Goal: Information Seeking & Learning: Compare options

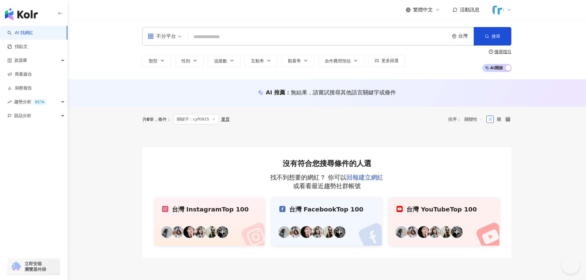
click at [235, 39] on input "search" at bounding box center [318, 37] width 257 height 12
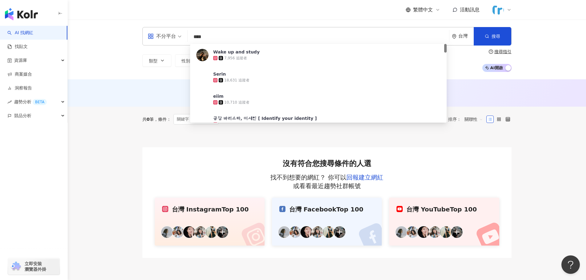
type input "****"
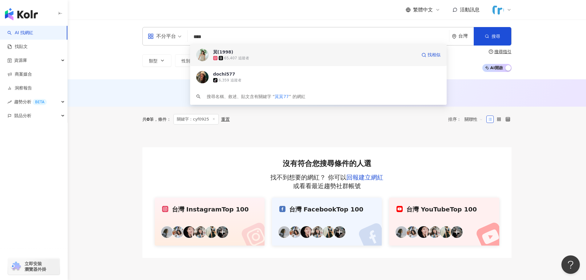
click at [261, 52] on span "萁(1998)" at bounding box center [315, 52] width 204 height 6
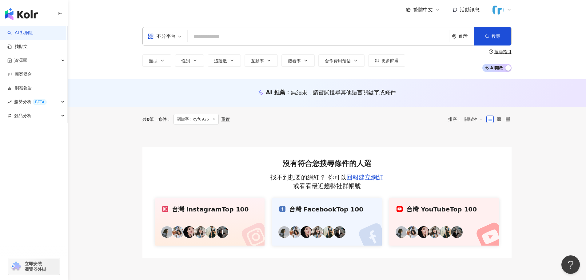
click at [236, 36] on input "search" at bounding box center [318, 37] width 257 height 12
paste input "**********"
type input "**********"
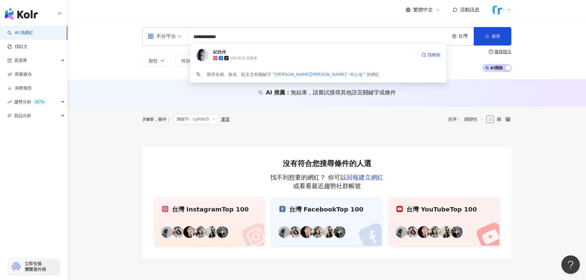
click at [251, 55] on div "tiktok-icon 500,810 追蹤者" at bounding box center [315, 58] width 204 height 6
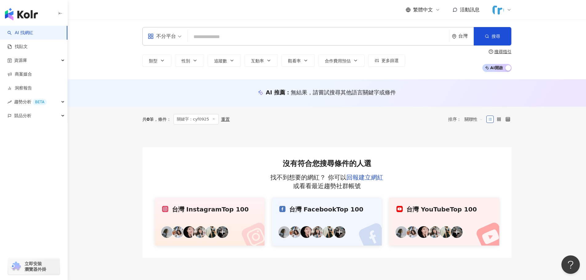
drag, startPoint x: 191, startPoint y: 41, endPoint x: 203, endPoint y: 41, distance: 11.4
click at [192, 41] on input "search" at bounding box center [318, 37] width 257 height 12
paste input "**********"
type input "**********"
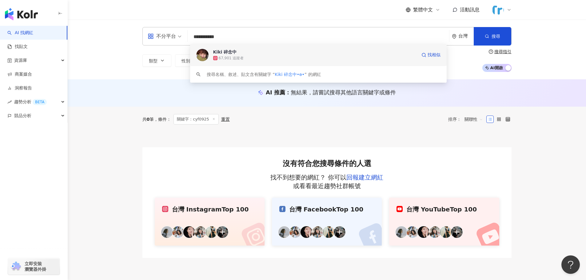
click at [258, 58] on div "67,901 追蹤者" at bounding box center [315, 58] width 204 height 6
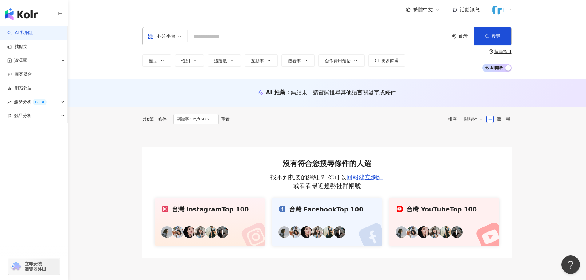
click at [222, 36] on input "search" at bounding box center [318, 37] width 257 height 12
paste input "****"
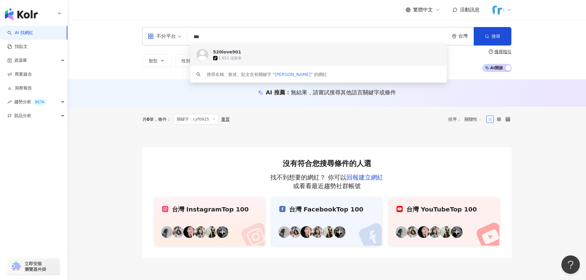
type input "***"
click at [236, 36] on input "***" at bounding box center [318, 37] width 257 height 12
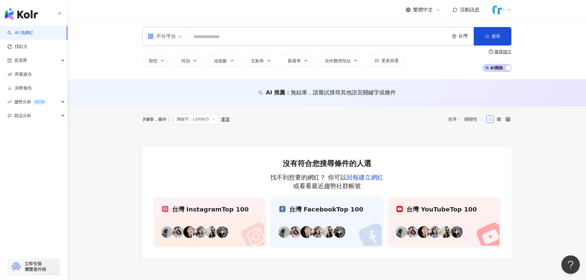
click at [259, 40] on input "search" at bounding box center [318, 37] width 257 height 12
paste input "**********"
type input "**********"
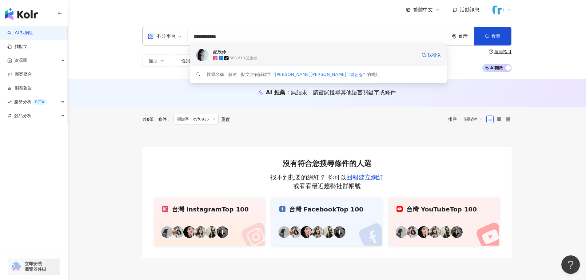
click at [295, 59] on div "tiktok-icon 500,810 追蹤者" at bounding box center [315, 58] width 204 height 6
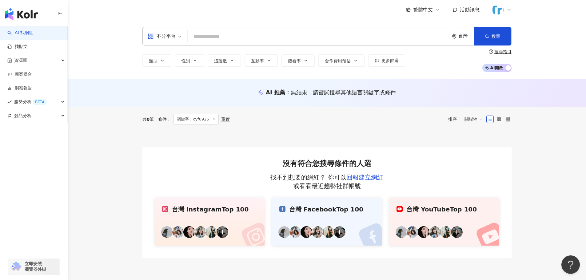
click at [234, 33] on input "search" at bounding box center [318, 37] width 257 height 12
paste input "*******"
type input "*******"
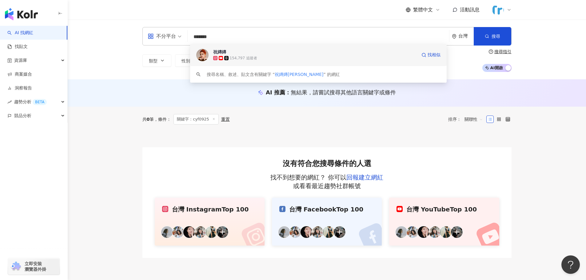
click at [262, 55] on div "154,797 追蹤者" at bounding box center [315, 58] width 204 height 6
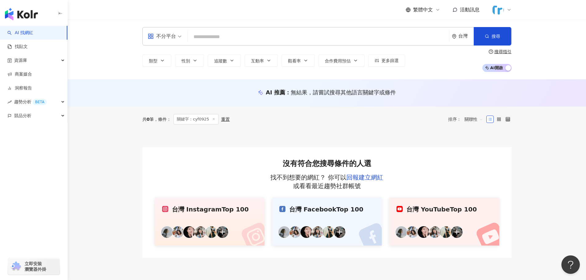
click at [227, 34] on input "search" at bounding box center [318, 37] width 257 height 12
paste input "*********"
type input "*********"
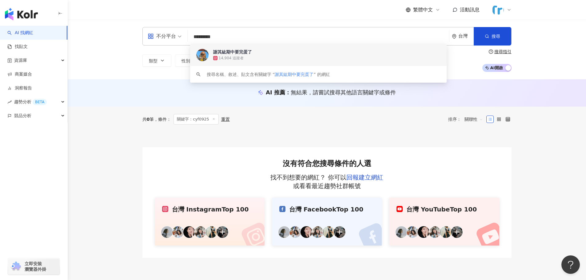
click at [247, 51] on div "謝其紘期中要完蛋了" at bounding box center [232, 52] width 39 height 6
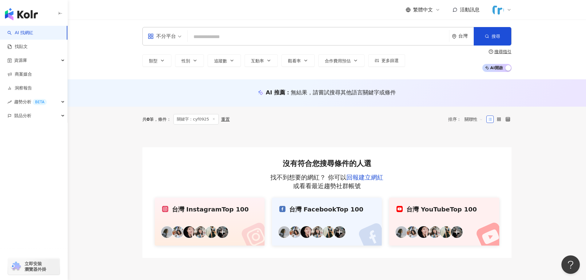
click at [226, 32] on input "search" at bounding box center [318, 37] width 257 height 12
paste input "*****"
type input "*****"
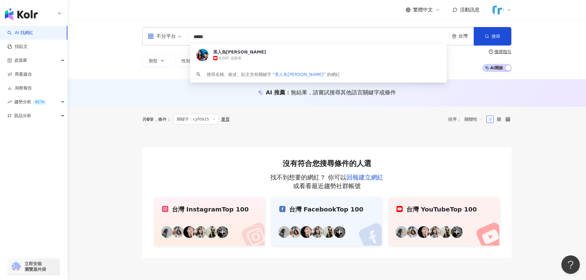
click at [248, 54] on span "美人魚安娜" at bounding box center [315, 52] width 204 height 6
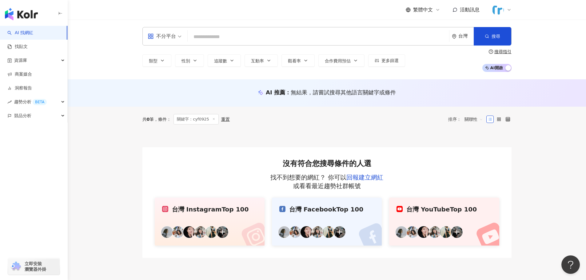
paste input "**********"
type input "**********"
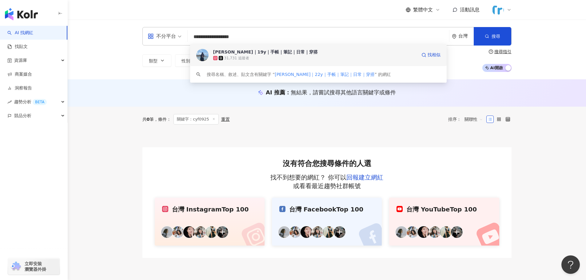
click at [250, 54] on div "艾蜜莉｜19y｜手帳｜筆記｜日常｜穿搭" at bounding box center [265, 52] width 105 height 6
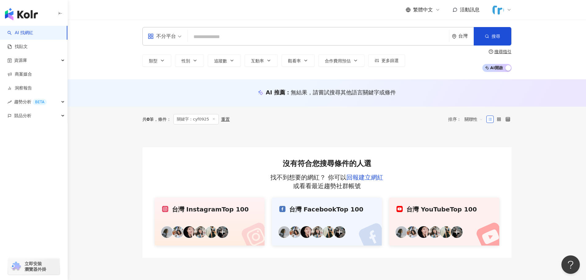
paste input "**********"
type input "**********"
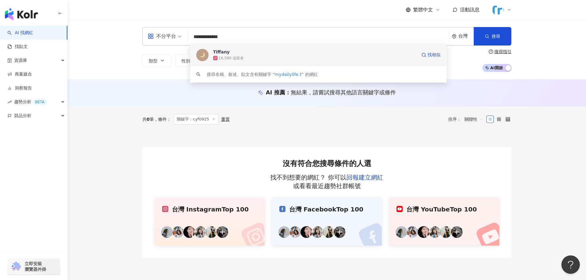
click at [230, 53] on span "Tiffany" at bounding box center [315, 52] width 204 height 6
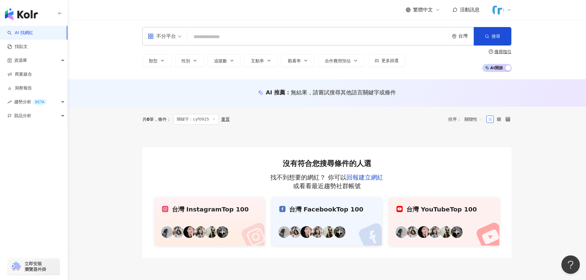
click at [225, 35] on input "search" at bounding box center [318, 37] width 257 height 12
paste input "***"
type input "***"
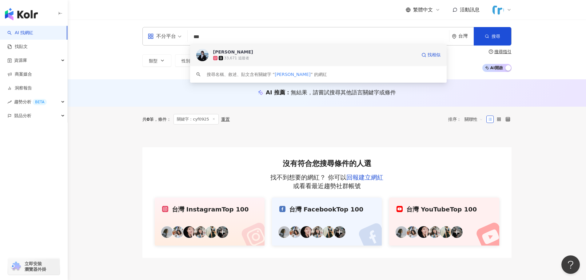
click at [252, 56] on div "33,671 追蹤者" at bounding box center [315, 58] width 204 height 6
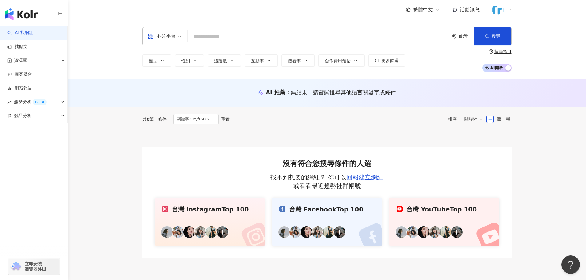
click at [205, 35] on input "search" at bounding box center [318, 37] width 257 height 12
paste input "***"
type input "***"
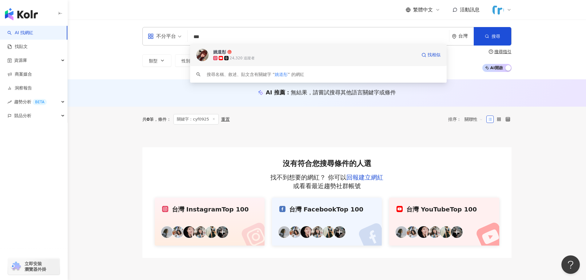
click at [262, 56] on div "24,320 追蹤者" at bounding box center [315, 58] width 204 height 6
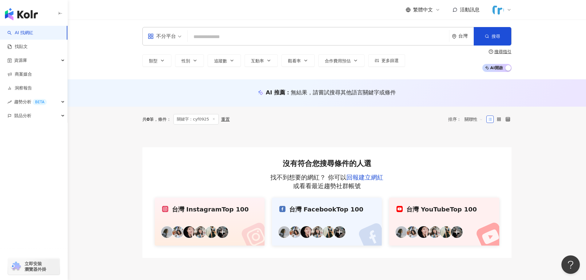
click at [223, 37] on input "search" at bounding box center [318, 37] width 257 height 12
paste input "*****"
click at [223, 38] on input "*****" at bounding box center [318, 37] width 257 height 12
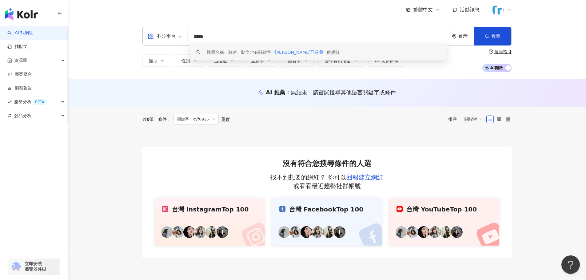
click at [223, 38] on input "*****" at bounding box center [318, 37] width 257 height 12
paste input "*******"
type input "**********"
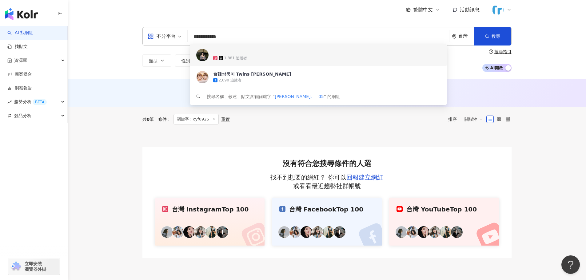
click at [245, 55] on span at bounding box center [315, 52] width 204 height 6
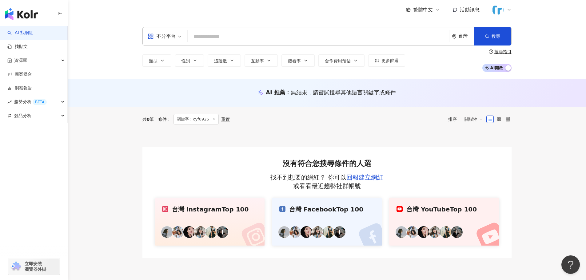
click at [224, 35] on input "search" at bounding box center [318, 37] width 257 height 12
paste input "***"
type input "***"
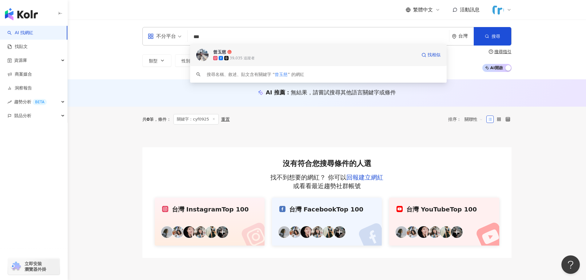
click at [220, 55] on div "39,035 追蹤者" at bounding box center [315, 58] width 204 height 6
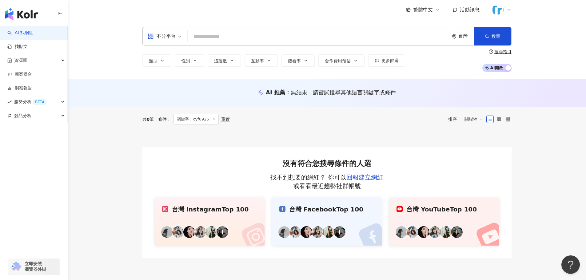
click at [211, 37] on input "search" at bounding box center [318, 37] width 257 height 12
paste input "***"
type input "***"
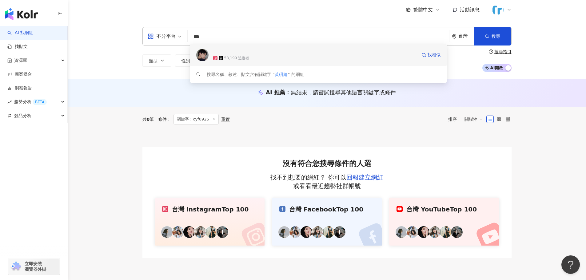
click at [235, 58] on div "58,199 追蹤者" at bounding box center [236, 58] width 25 height 5
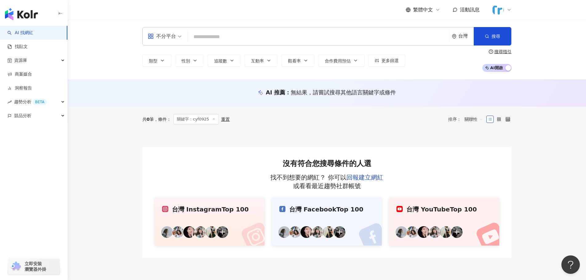
click at [209, 36] on input "search" at bounding box center [318, 37] width 257 height 12
paste input "**"
type input "**"
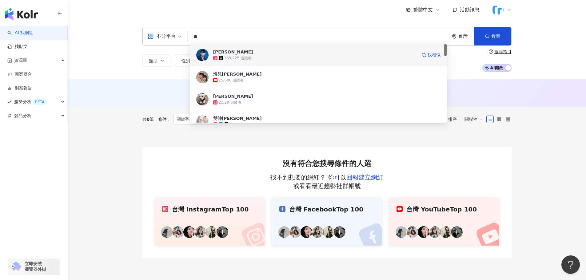
click at [252, 52] on span "劉良成" at bounding box center [315, 52] width 204 height 6
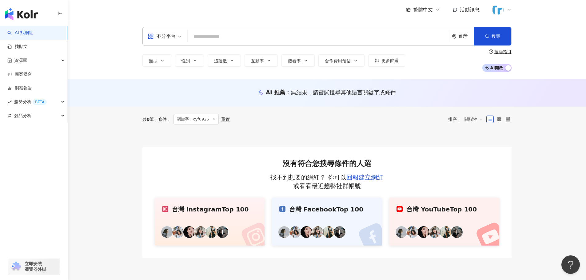
click at [214, 34] on input "search" at bounding box center [318, 37] width 257 height 12
paste input "******"
type input "******"
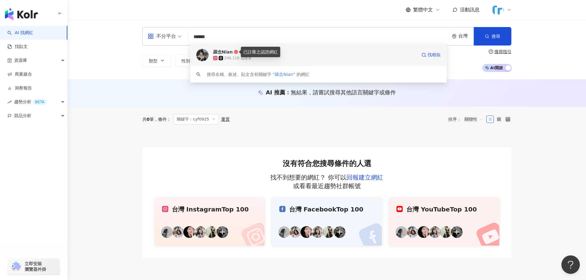
click at [235, 52] on circle at bounding box center [236, 51] width 3 height 3
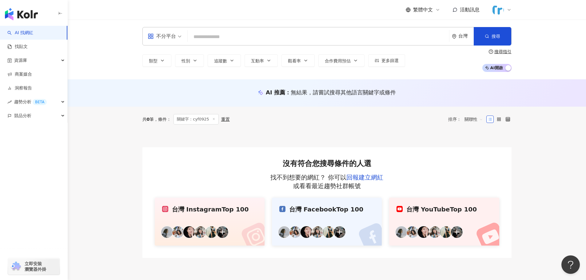
click at [208, 38] on input "search" at bounding box center [318, 37] width 257 height 12
paste input "****"
type input "****"
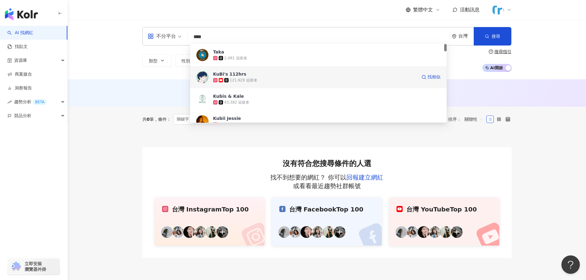
click at [239, 75] on div "KuBi's 112hrs" at bounding box center [229, 74] width 33 height 6
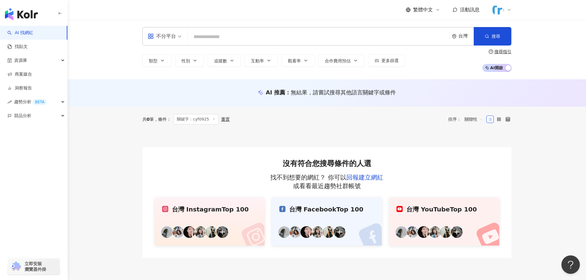
click at [224, 42] on input "search" at bounding box center [318, 37] width 257 height 12
paste input "******"
type input "******"
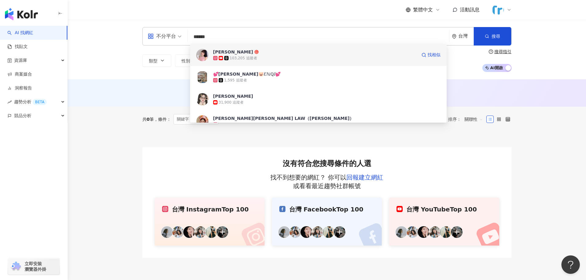
click at [254, 56] on div "103,205 追蹤者" at bounding box center [243, 58] width 27 height 5
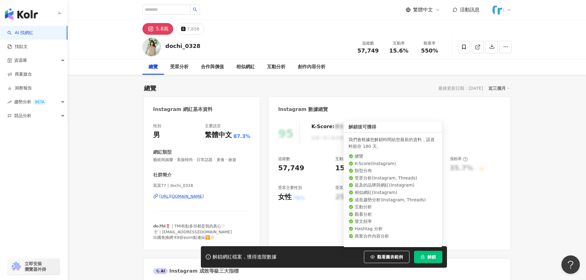
click at [431, 259] on span "解鎖" at bounding box center [432, 257] width 9 height 5
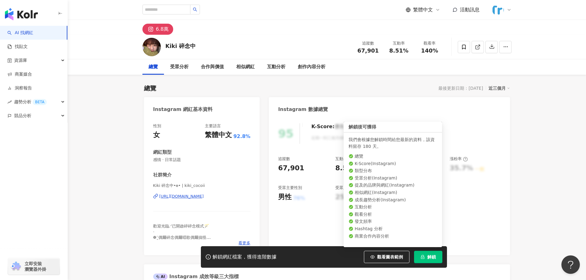
drag, startPoint x: 425, startPoint y: 260, endPoint x: 356, endPoint y: 239, distance: 72.4
click at [425, 260] on button "解鎖" at bounding box center [428, 257] width 28 height 12
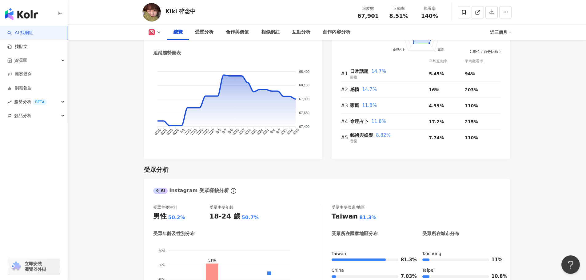
scroll to position [554, 0]
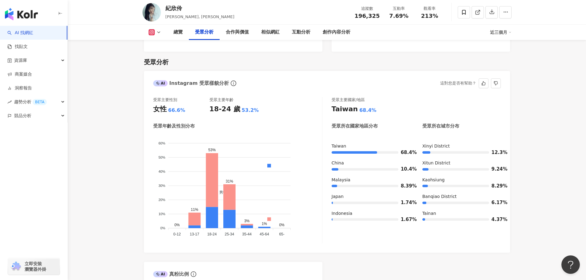
scroll to position [462, 0]
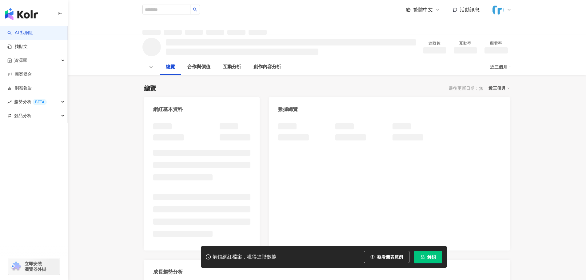
click at [432, 257] on span "解鎖" at bounding box center [432, 257] width 9 height 5
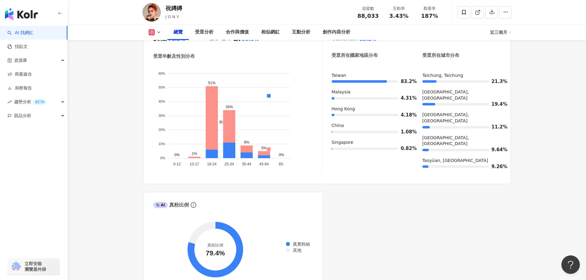
scroll to position [400, 0]
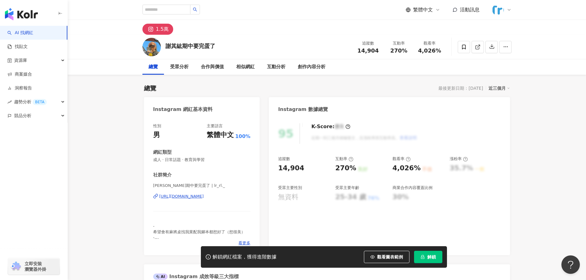
click at [428, 259] on span "解鎖" at bounding box center [432, 257] width 9 height 5
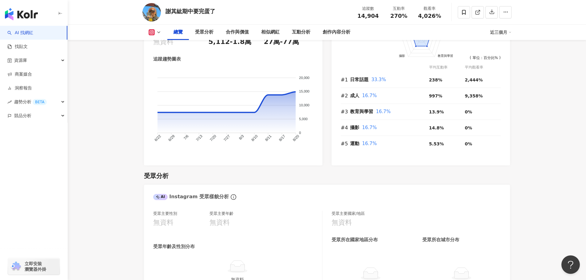
scroll to position [523, 0]
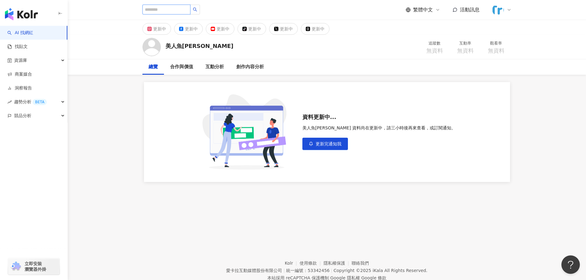
click at [156, 11] on input "search" at bounding box center [167, 10] width 48 height 10
paste input "*"
type input "*"
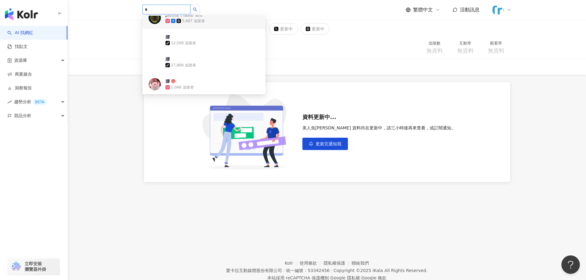
scroll to position [92, 0]
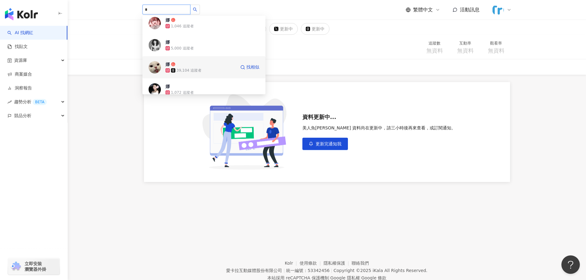
click at [187, 67] on span "娜" at bounding box center [186, 64] width 40 height 6
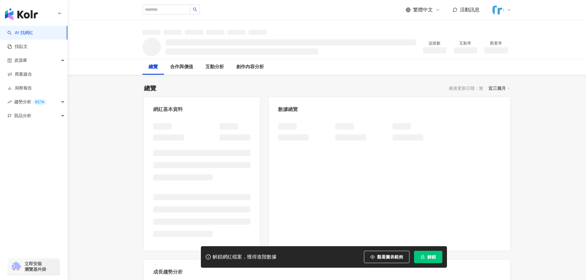
click at [435, 255] on span "解鎖" at bounding box center [432, 257] width 9 height 5
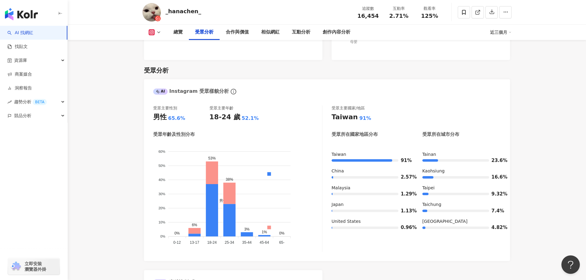
scroll to position [523, 0]
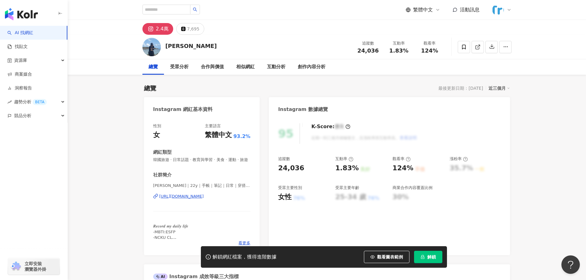
click at [434, 257] on span "解鎖" at bounding box center [432, 257] width 9 height 5
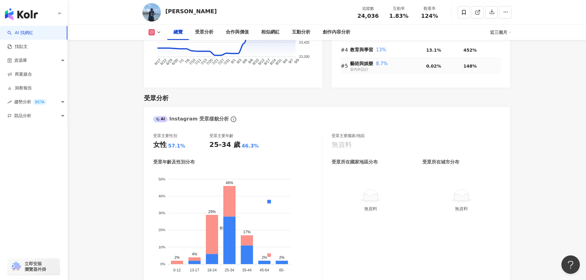
scroll to position [554, 0]
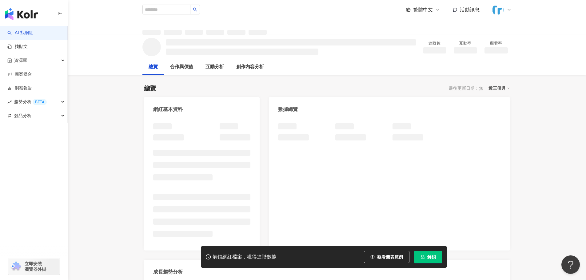
click at [436, 255] on span "解鎖" at bounding box center [432, 257] width 9 height 5
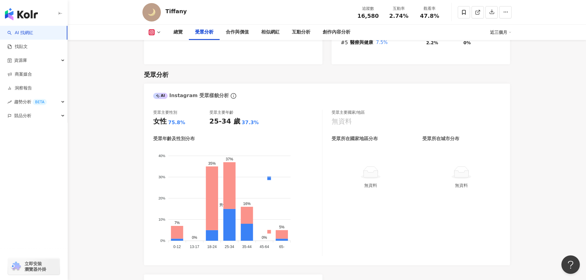
scroll to position [523, 0]
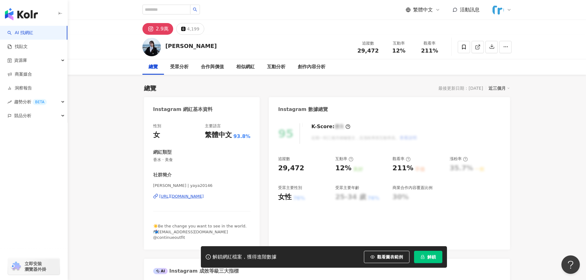
click at [432, 256] on span "解鎖" at bounding box center [432, 257] width 9 height 5
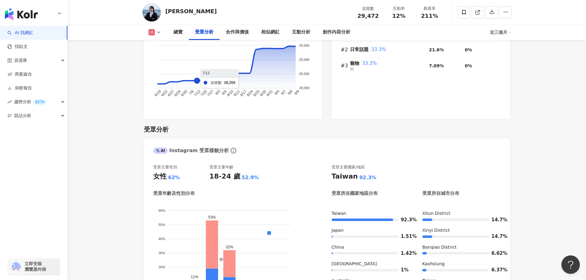
scroll to position [585, 0]
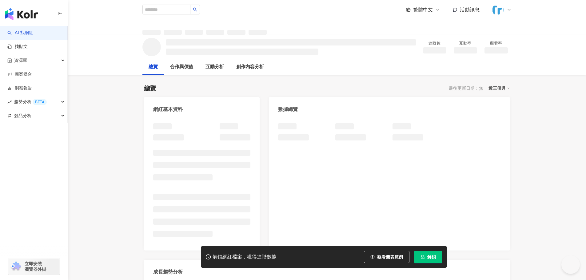
click at [428, 257] on span "解鎖" at bounding box center [432, 257] width 9 height 5
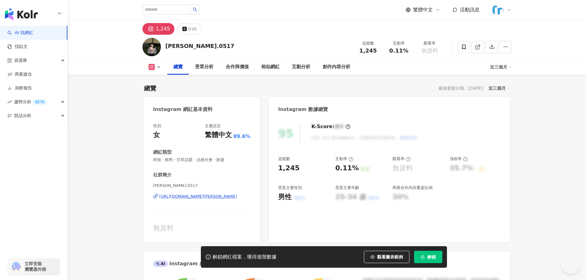
click at [231, 198] on div "[URL][DOMAIN_NAME][PERSON_NAME]" at bounding box center [198, 197] width 78 height 6
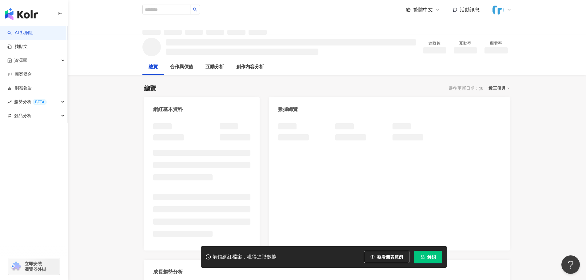
click at [439, 260] on button "解鎖" at bounding box center [428, 257] width 28 height 12
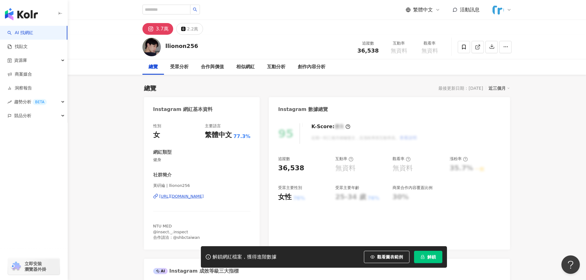
click at [432, 258] on span "解鎖" at bounding box center [432, 257] width 9 height 5
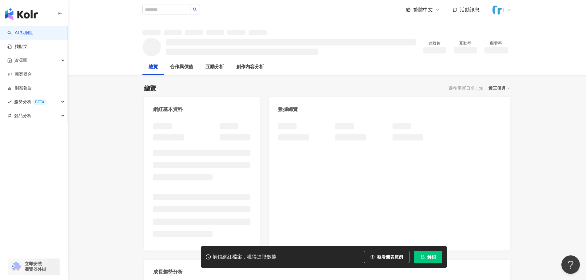
click at [427, 255] on button "解鎖" at bounding box center [428, 257] width 28 height 12
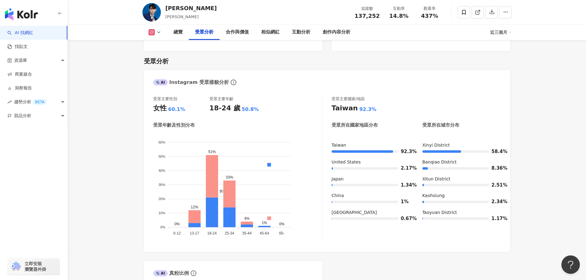
scroll to position [492, 0]
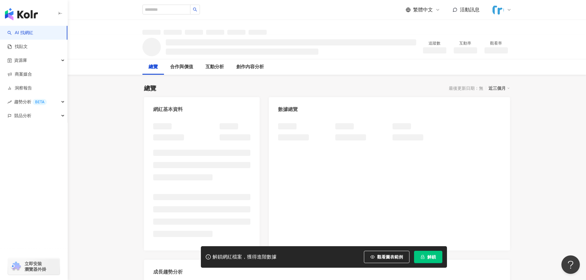
click at [431, 257] on span "解鎖" at bounding box center [432, 257] width 9 height 5
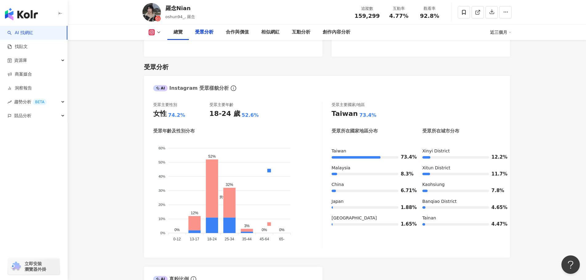
scroll to position [523, 0]
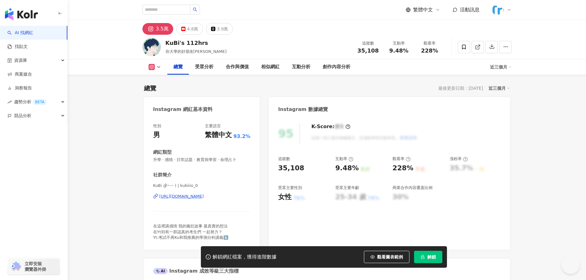
drag, startPoint x: 435, startPoint y: 255, endPoint x: 226, endPoint y: 112, distance: 252.6
click at [435, 255] on span "解鎖" at bounding box center [432, 257] width 9 height 5
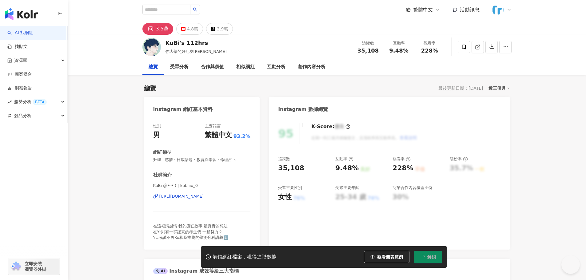
drag, startPoint x: 196, startPoint y: 45, endPoint x: 165, endPoint y: 45, distance: 31.1
click at [165, 45] on div "KuBi's 112hrs 你大學的好朋友KuBi 追蹤數 35,108 互動率 9.48% 觀看率 228%" at bounding box center [327, 47] width 394 height 24
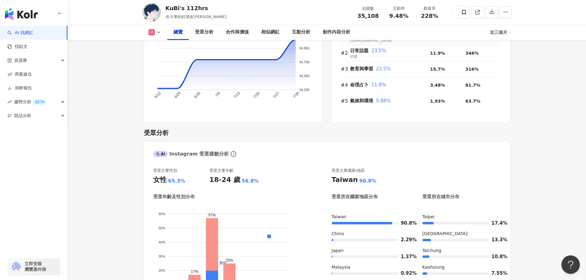
scroll to position [492, 0]
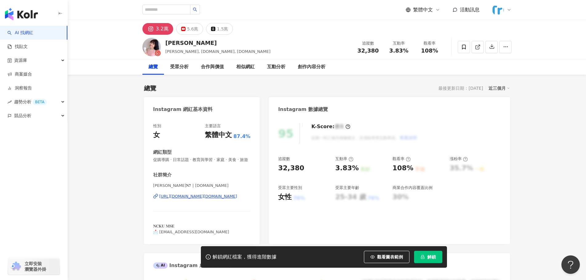
click at [432, 258] on span "解鎖" at bounding box center [432, 257] width 9 height 5
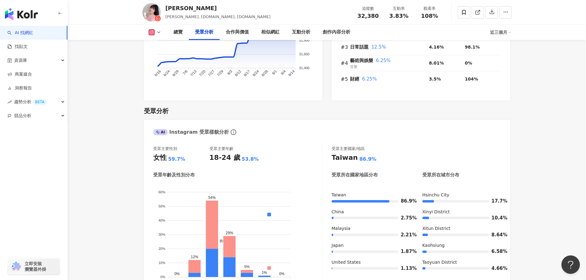
scroll to position [585, 0]
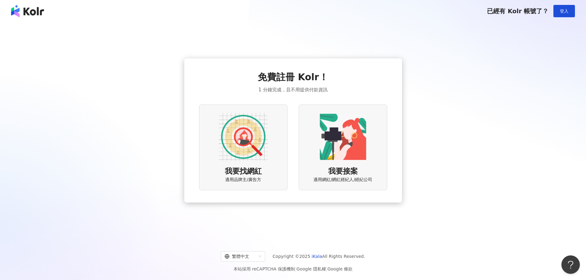
click at [267, 155] on img at bounding box center [243, 136] width 49 height 49
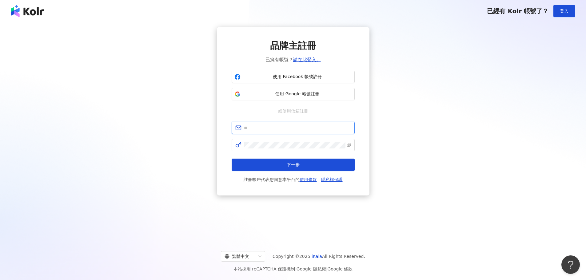
type input "**********"
click at [282, 164] on button "下一步" at bounding box center [293, 165] width 123 height 12
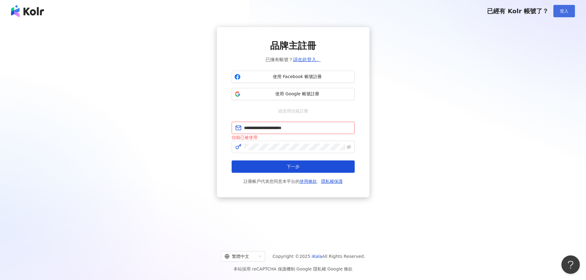
click at [565, 11] on span "登入" at bounding box center [564, 11] width 9 height 5
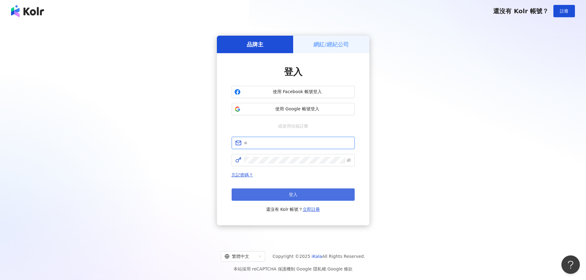
type input "**********"
click at [300, 194] on button "登入" at bounding box center [293, 195] width 123 height 12
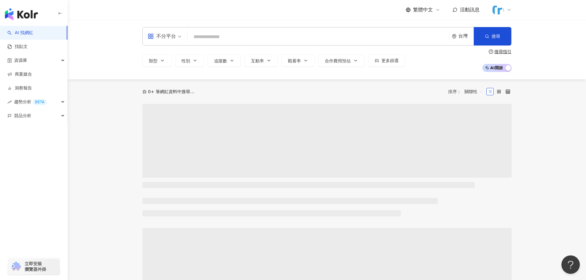
type input "*"
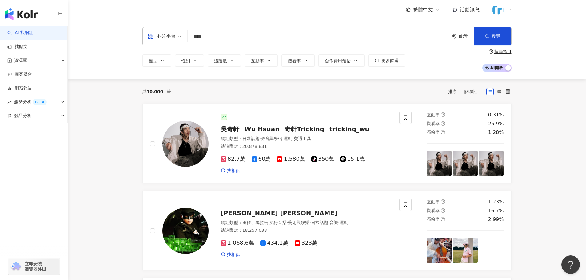
type input "***"
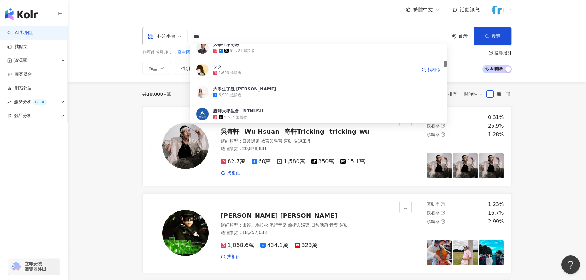
scroll to position [308, 0]
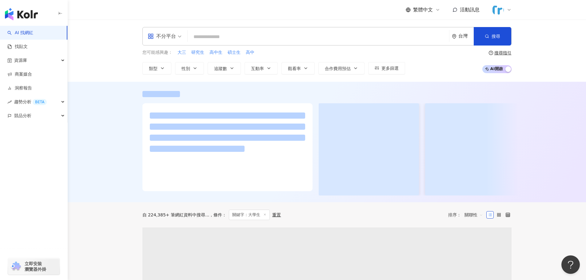
click at [238, 37] on input "search" at bounding box center [318, 37] width 257 height 12
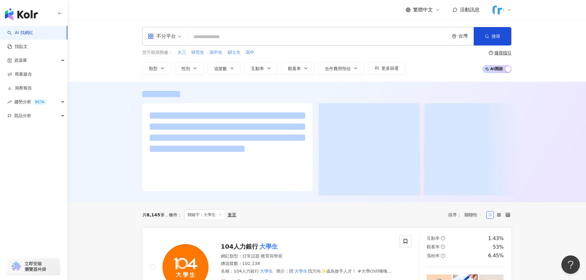
click at [175, 34] on div "不分平台" at bounding box center [162, 36] width 28 height 10
click at [236, 34] on input "search" at bounding box center [318, 37] width 257 height 12
click at [183, 54] on span "大三" at bounding box center [182, 53] width 9 height 6
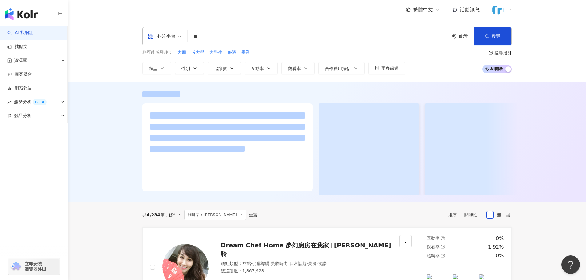
click at [219, 54] on span "大學生" at bounding box center [216, 53] width 13 height 6
type input "***"
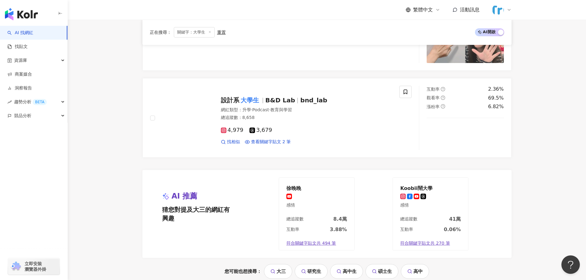
scroll to position [1362, 0]
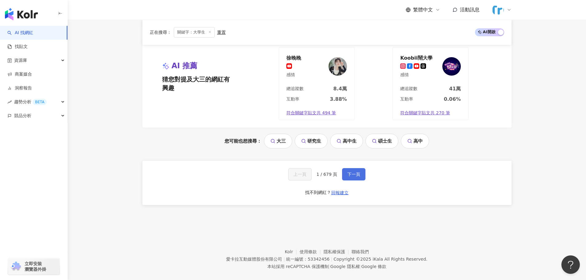
click at [356, 171] on button "下一頁" at bounding box center [353, 174] width 23 height 12
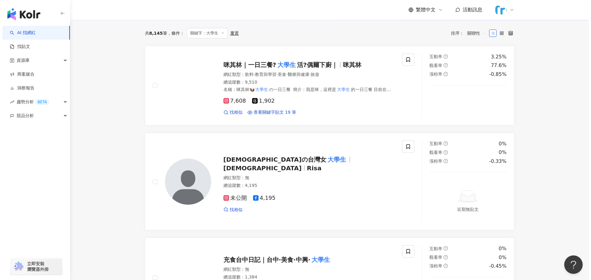
scroll to position [24, 0]
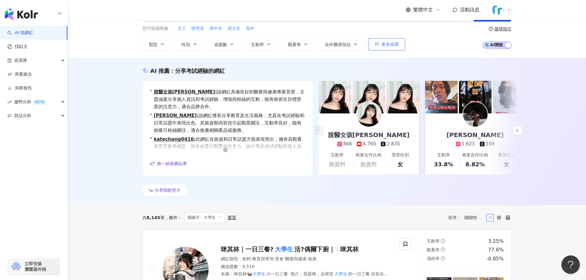
click at [389, 43] on span "更多篩選" at bounding box center [390, 44] width 17 height 5
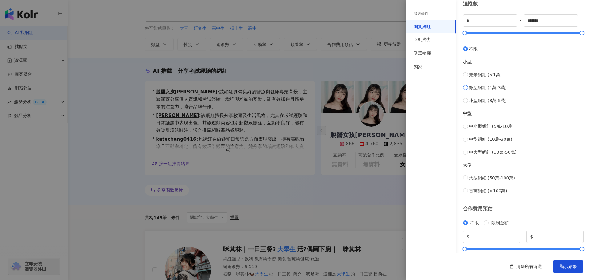
scroll to position [184, 0]
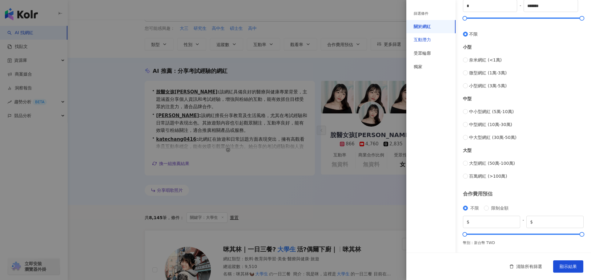
click at [430, 40] on div "互動潛力" at bounding box center [422, 40] width 17 height 6
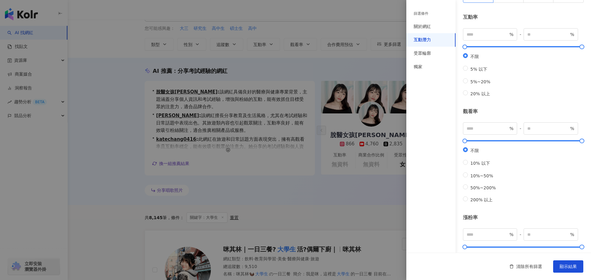
scroll to position [132, 0]
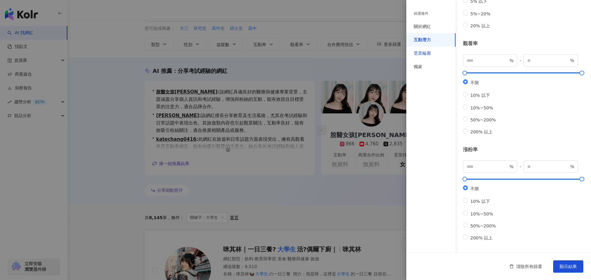
click at [424, 52] on div "受眾輪廓" at bounding box center [422, 53] width 17 height 6
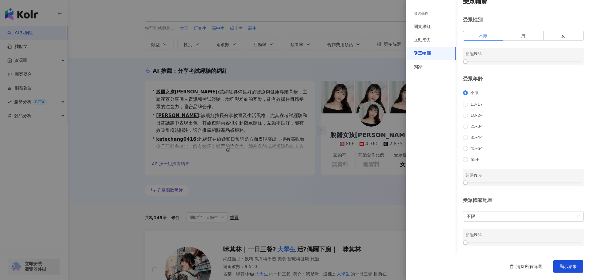
scroll to position [18, 0]
click at [473, 102] on span "13-17" at bounding box center [477, 104] width 18 height 5
click at [473, 184] on div at bounding box center [523, 183] width 116 height 4
drag, startPoint x: 473, startPoint y: 184, endPoint x: 482, endPoint y: 185, distance: 8.9
click at [482, 185] on div at bounding box center [482, 182] width 3 height 3
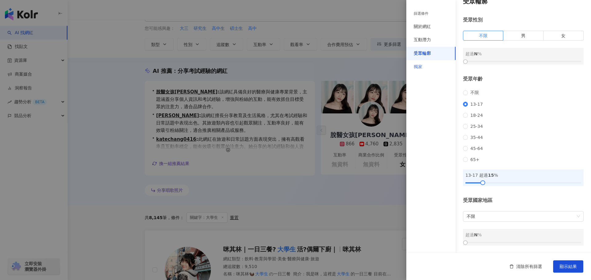
click at [432, 67] on div "獨家" at bounding box center [430, 67] width 49 height 14
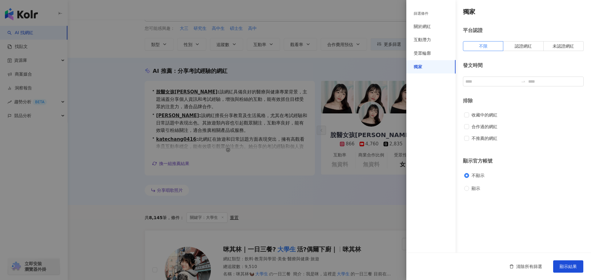
scroll to position [0, 0]
click at [432, 53] on div "受眾輪廓" at bounding box center [430, 54] width 49 height 14
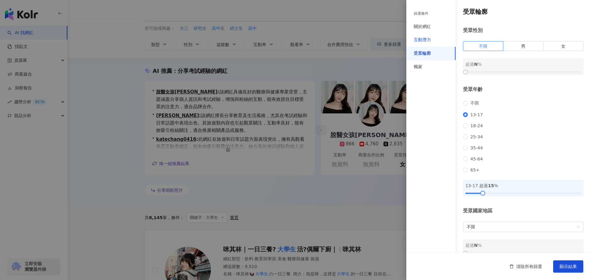
click at [428, 42] on div "互動潛力" at bounding box center [422, 40] width 17 height 6
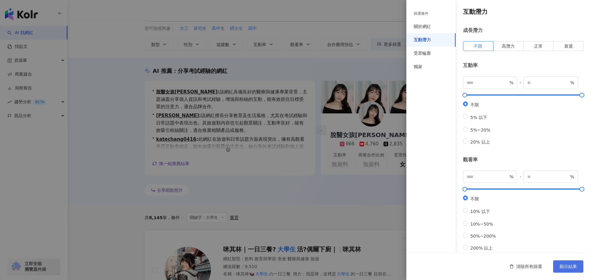
click at [571, 269] on span "顯示結果" at bounding box center [568, 266] width 17 height 5
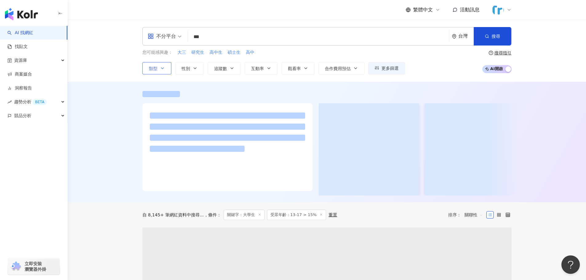
click at [163, 69] on icon "button" at bounding box center [162, 68] width 5 height 5
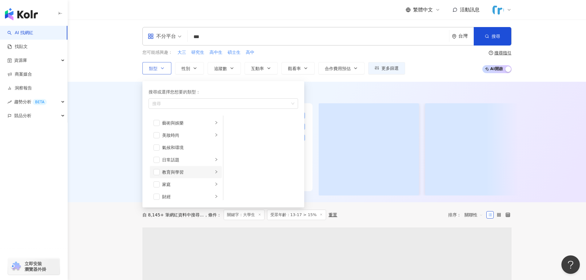
click at [155, 167] on li "教育與學習" at bounding box center [186, 172] width 72 height 12
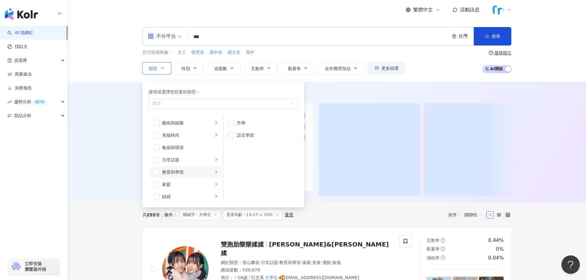
click at [151, 173] on li "教育與學習" at bounding box center [186, 172] width 72 height 12
click at [155, 173] on span "button" at bounding box center [157, 172] width 6 height 6
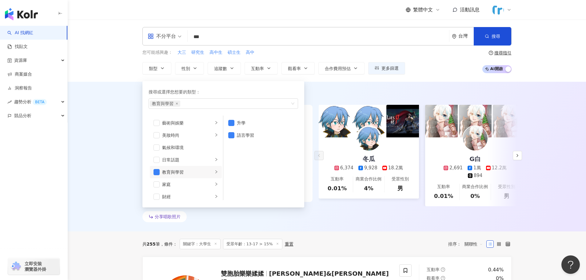
click at [116, 172] on div "AI 推薦 ： 分享考試經驗的網紅 • 冬瓜 : 該網紅擁有豐富的遊戲及個人經驗分享，包括回診、旅遊和加班等，吸引了許多粉絲關注。其內容極具娛樂性，主要集中於…" at bounding box center [327, 157] width 519 height 150
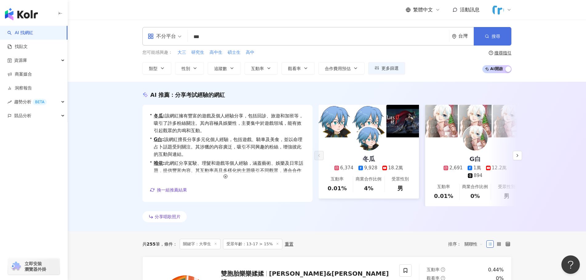
click at [491, 36] on button "搜尋" at bounding box center [493, 36] width 38 height 18
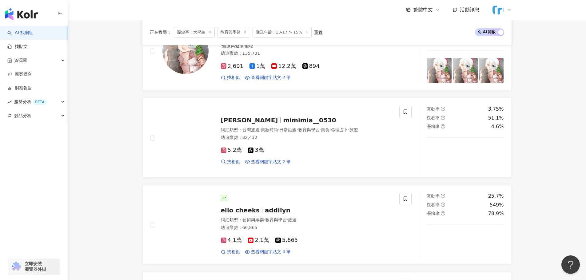
scroll to position [923, 0]
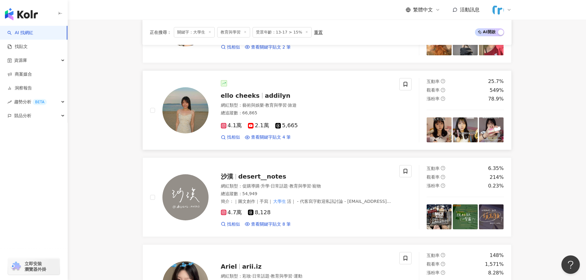
click at [254, 98] on span "ello cheeks" at bounding box center [240, 95] width 39 height 7
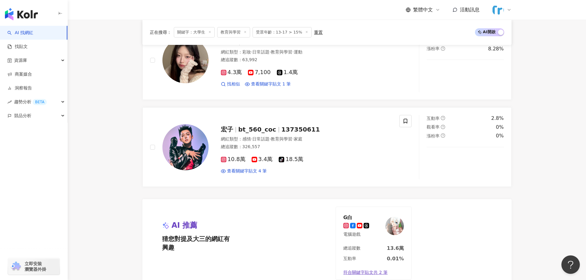
scroll to position [1139, 0]
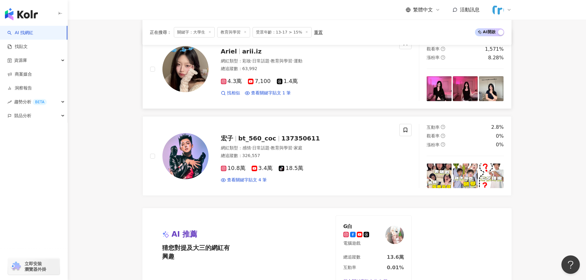
click at [248, 50] on span "arii.iz" at bounding box center [251, 51] width 19 height 7
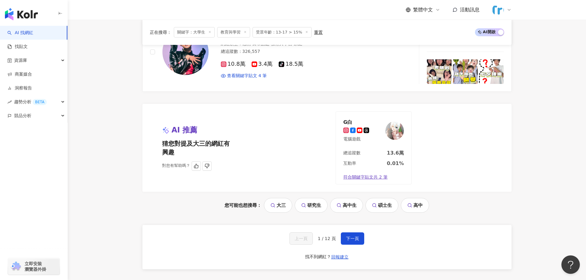
scroll to position [1316, 0]
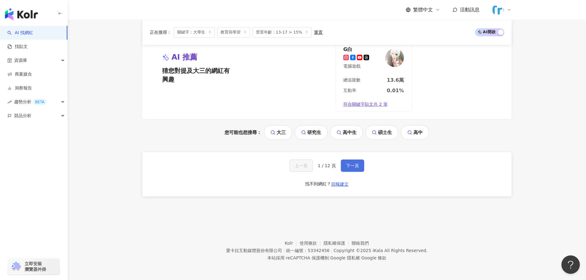
click at [351, 168] on span "下一頁" at bounding box center [352, 165] width 13 height 5
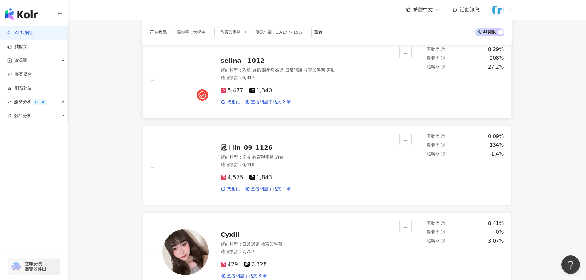
scroll to position [542, 0]
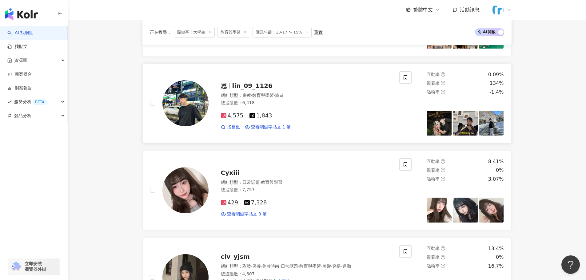
click at [258, 89] on span "lin_09_1126" at bounding box center [252, 85] width 40 height 7
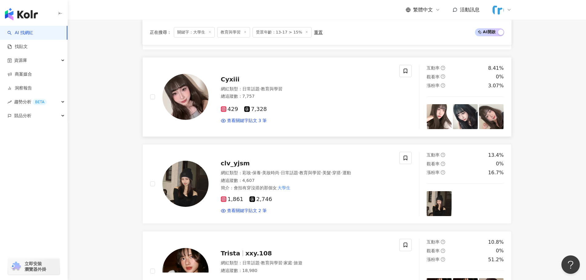
scroll to position [634, 0]
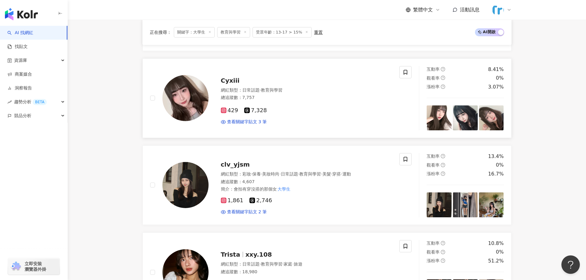
click at [229, 83] on span "Cyxiii" at bounding box center [230, 80] width 19 height 7
click at [237, 168] on span "clv_yjsm" at bounding box center [235, 164] width 29 height 7
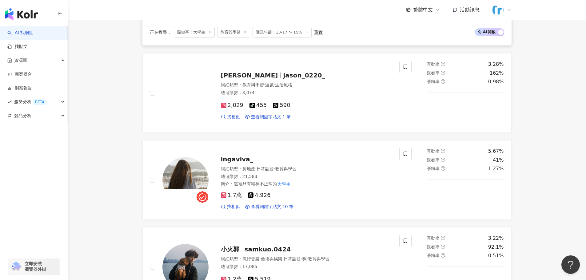
scroll to position [1065, 0]
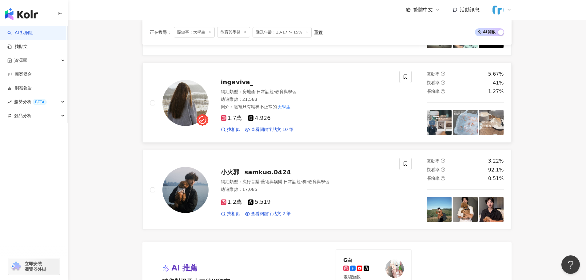
click at [232, 85] on span "ingaviva_" at bounding box center [237, 81] width 32 height 7
click at [249, 176] on span "samkuo.0424" at bounding box center [268, 172] width 46 height 7
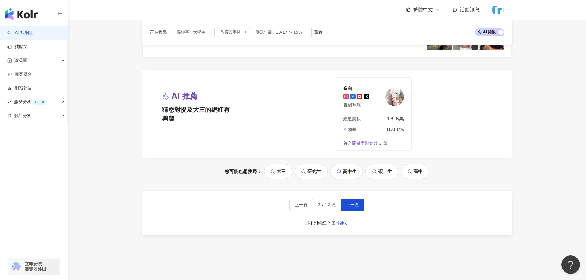
scroll to position [1250, 0]
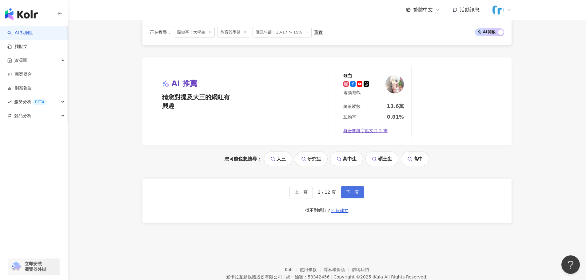
click at [355, 195] on span "下一頁" at bounding box center [352, 192] width 13 height 5
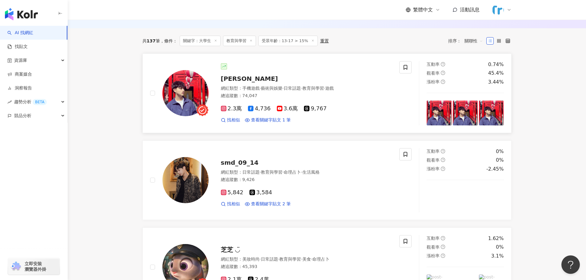
scroll to position [208, 0]
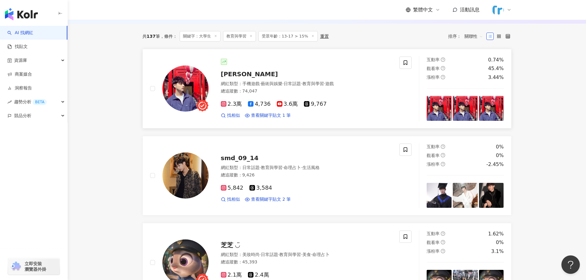
click at [183, 95] on img at bounding box center [186, 89] width 46 height 46
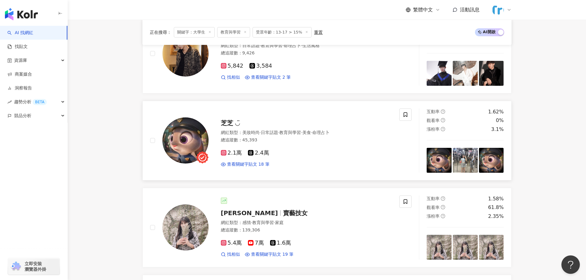
scroll to position [331, 0]
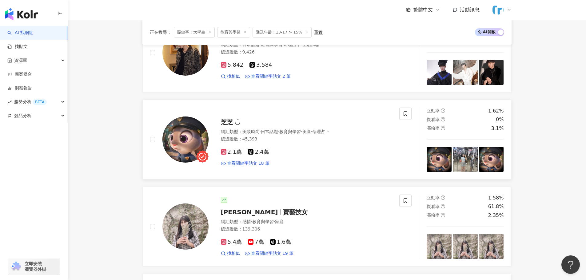
click at [190, 146] on img at bounding box center [186, 140] width 46 height 46
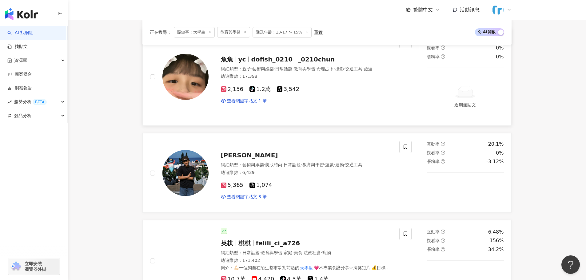
scroll to position [577, 0]
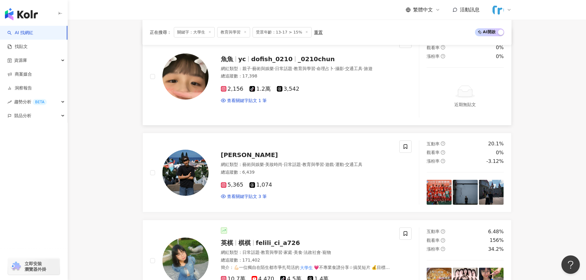
click at [191, 78] on img at bounding box center [186, 77] width 46 height 46
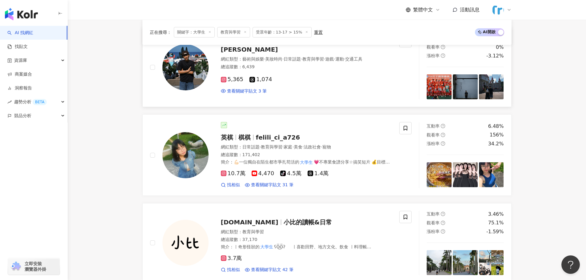
scroll to position [731, 0]
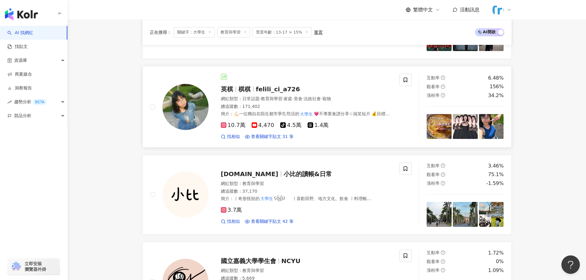
click at [189, 119] on img at bounding box center [186, 107] width 46 height 46
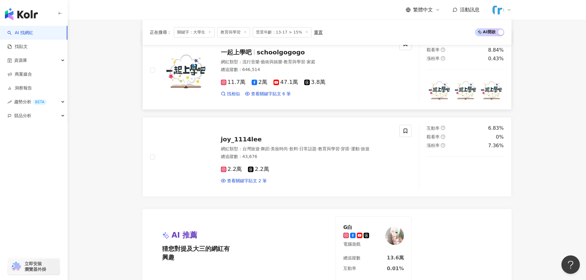
scroll to position [1224, 0]
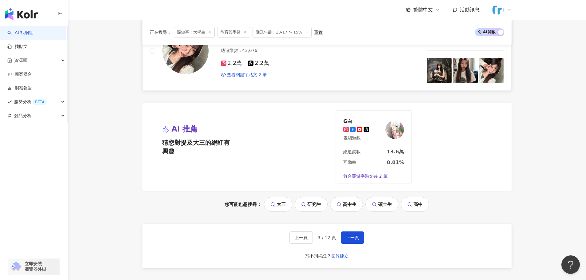
click at [180, 61] on img at bounding box center [186, 51] width 46 height 46
click at [352, 240] on span "下一頁" at bounding box center [352, 237] width 13 height 5
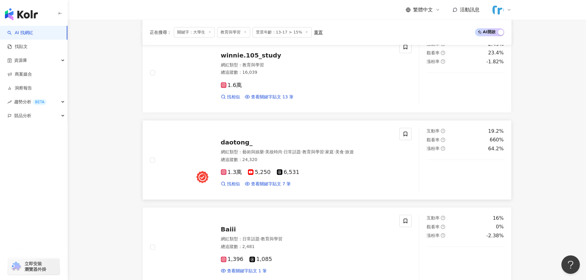
scroll to position [778, 0]
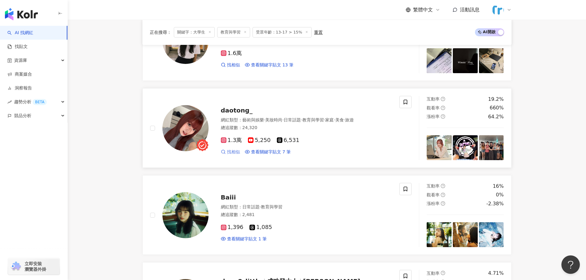
click at [229, 155] on span "找相似" at bounding box center [233, 152] width 13 height 6
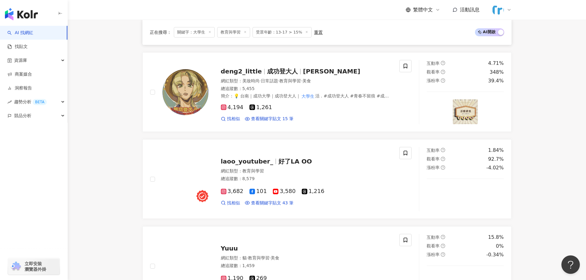
scroll to position [994, 0]
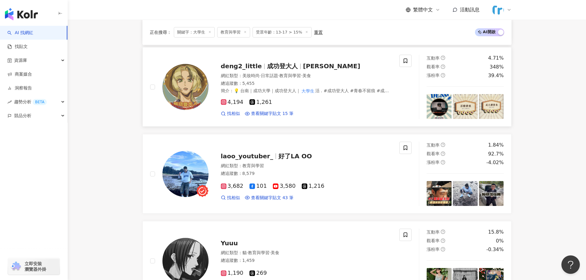
click at [190, 88] on img at bounding box center [186, 87] width 46 height 46
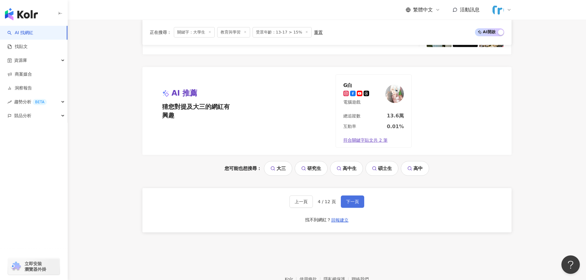
click at [359, 206] on button "下一頁" at bounding box center [352, 202] width 23 height 12
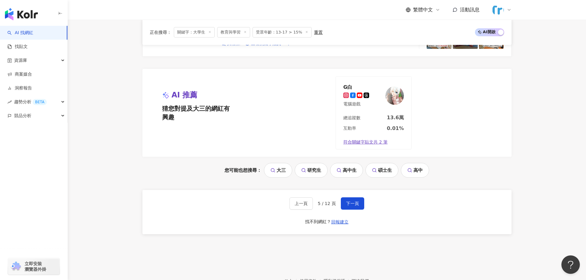
scroll to position [1281, 0]
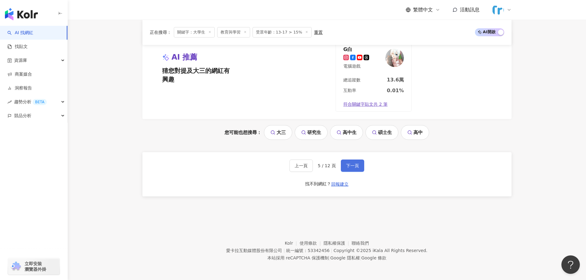
click at [361, 163] on button "下一頁" at bounding box center [352, 166] width 23 height 12
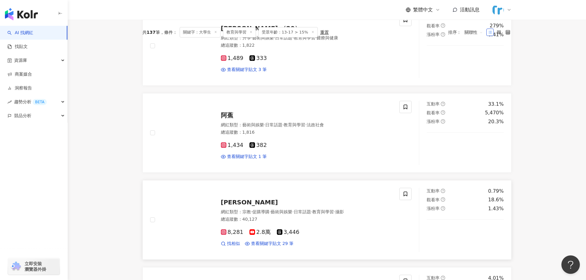
scroll to position [142, 0]
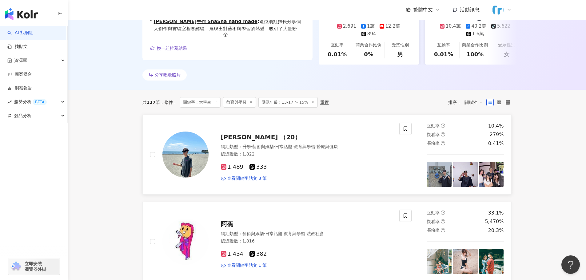
click at [238, 141] on span "Jason （20）" at bounding box center [261, 137] width 80 height 7
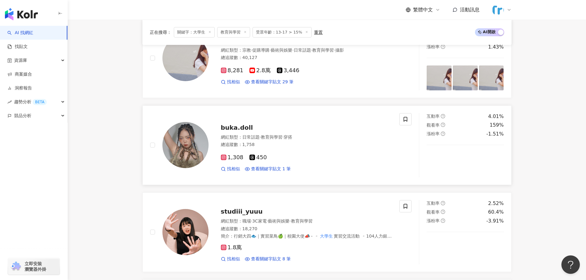
scroll to position [388, 0]
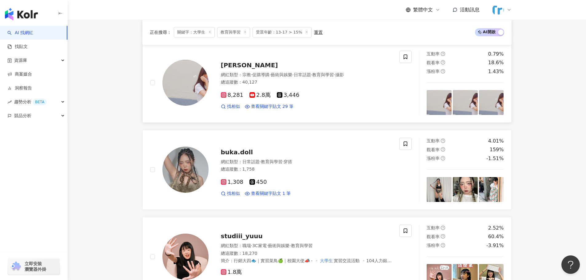
click at [188, 83] on img at bounding box center [186, 83] width 46 height 46
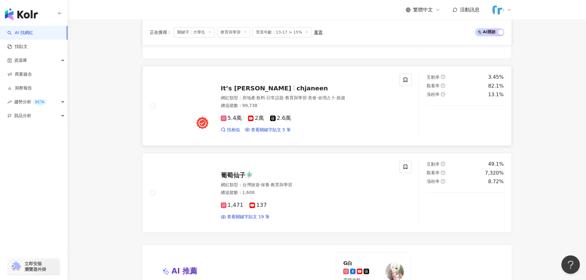
scroll to position [1065, 0]
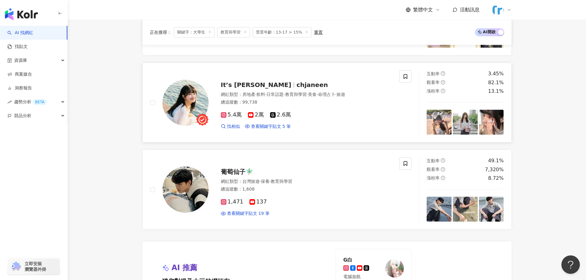
click at [189, 102] on img at bounding box center [186, 103] width 46 height 46
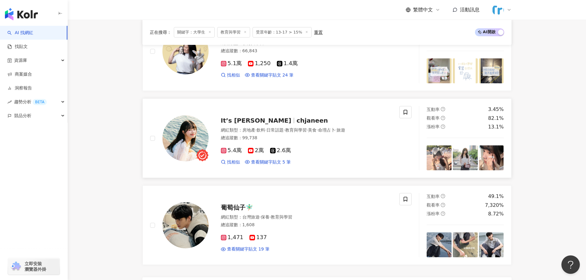
scroll to position [973, 0]
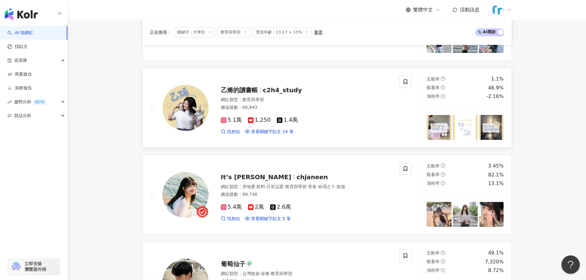
click at [192, 114] on img at bounding box center [186, 108] width 46 height 46
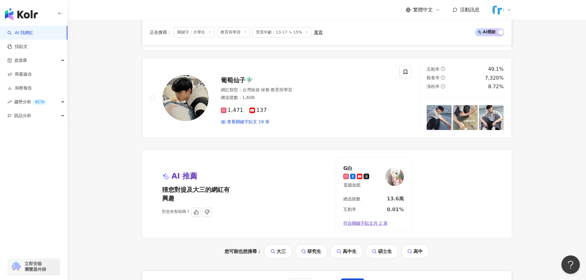
scroll to position [1188, 0]
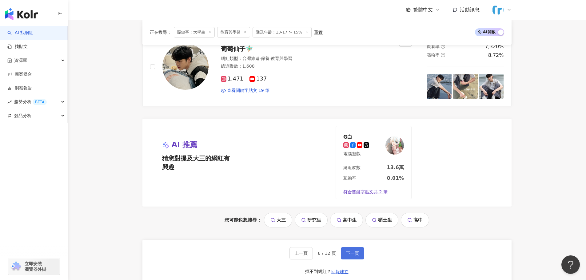
click at [356, 255] on button "下一頁" at bounding box center [352, 253] width 23 height 12
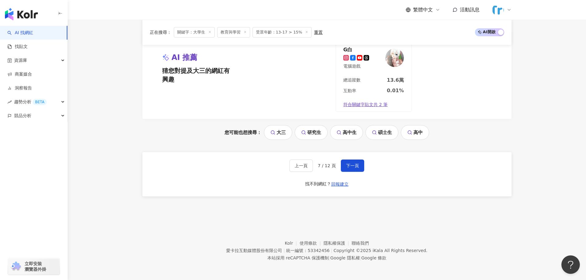
scroll to position [1140, 0]
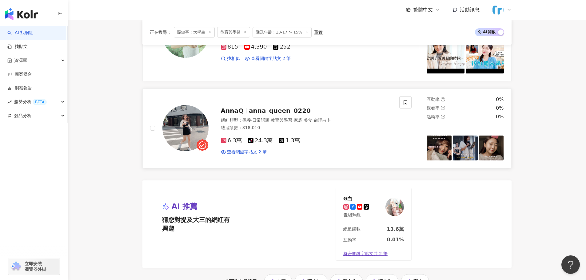
click at [191, 135] on img at bounding box center [186, 128] width 46 height 46
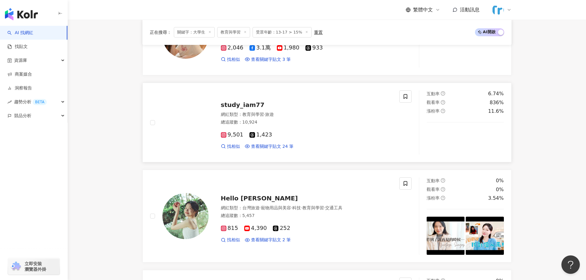
scroll to position [893, 0]
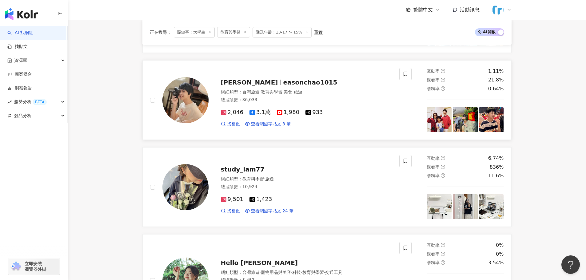
click at [186, 99] on img at bounding box center [186, 100] width 46 height 46
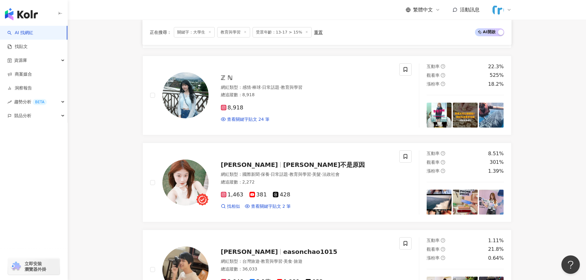
scroll to position [709, 0]
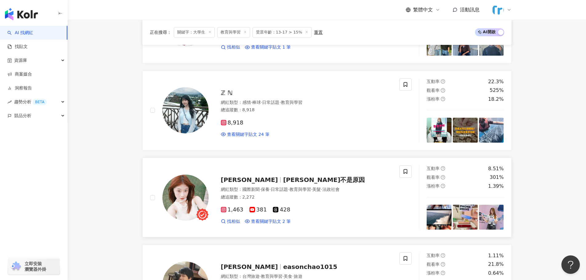
click at [178, 201] on img at bounding box center [186, 198] width 46 height 46
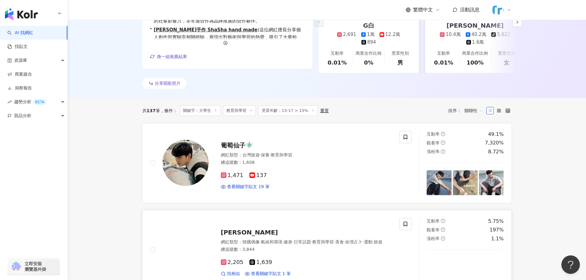
scroll to position [124, 0]
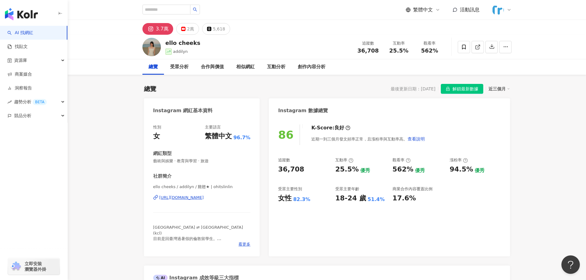
click at [460, 90] on span "解鎖最新數據" at bounding box center [466, 89] width 26 height 10
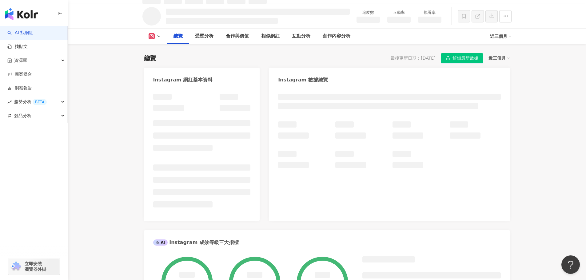
scroll to position [38, 0]
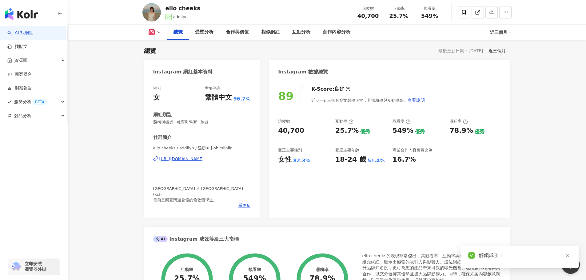
click at [199, 162] on div "https://www.instagram.com/ohitslinlin/" at bounding box center [181, 159] width 45 height 6
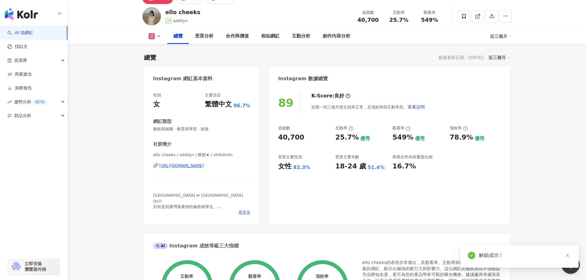
click at [244, 215] on span "看更多" at bounding box center [245, 213] width 12 height 6
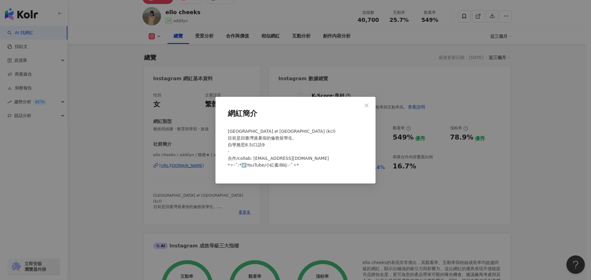
click at [228, 217] on div "網紅簡介 taipei ⇄ london (kcl) 目前是回臺灣過暑假的倫敦留學生。 自學雅思8.5/口語9 - 合作/collab: byaddilyn@…" at bounding box center [295, 140] width 591 height 280
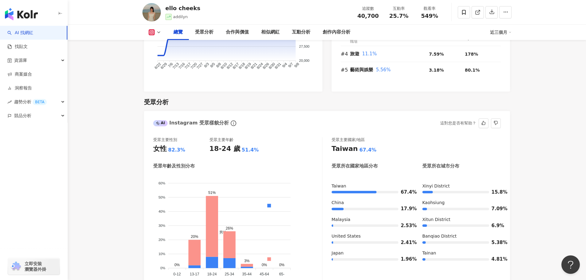
scroll to position [492, 0]
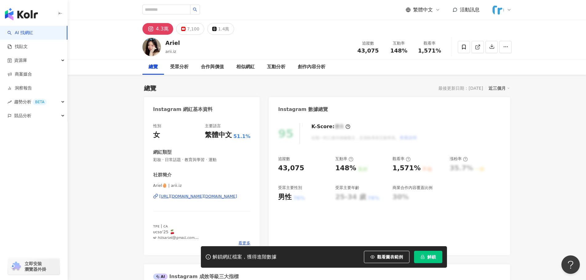
click at [200, 197] on div "https://www.instagram.com/arii.iz/" at bounding box center [198, 197] width 78 height 6
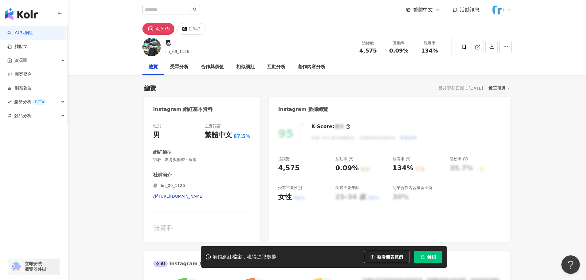
drag, startPoint x: 224, startPoint y: 197, endPoint x: 336, endPoint y: 139, distance: 126.9
click at [204, 197] on div "https://www.instagram.com/lin_09_1126/" at bounding box center [181, 197] width 45 height 6
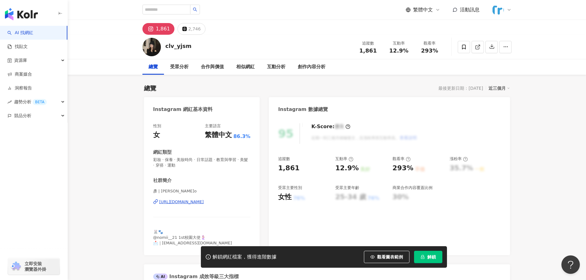
click at [202, 204] on div "[URL][DOMAIN_NAME]" at bounding box center [181, 202] width 45 height 6
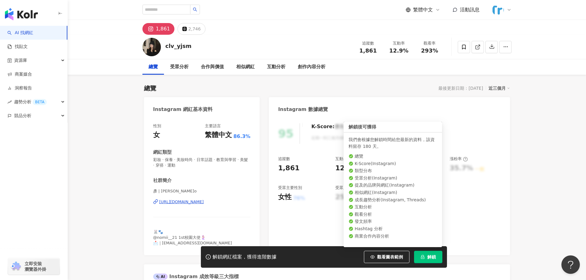
click at [432, 253] on button "解鎖" at bounding box center [428, 257] width 28 height 12
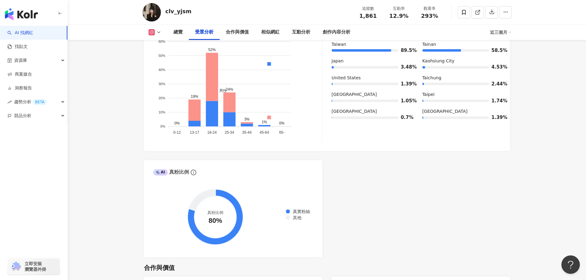
scroll to position [616, 0]
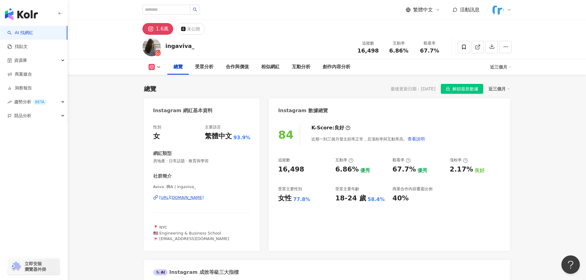
scroll to position [123, 0]
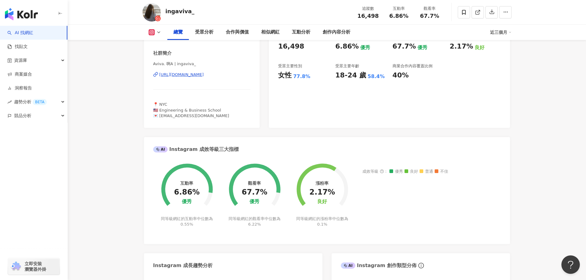
click at [204, 75] on div "https://www.instagram.com/ingaviva_/" at bounding box center [181, 75] width 45 height 6
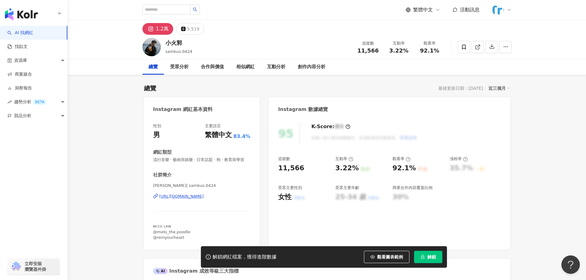
click at [204, 199] on div "[URL][DOMAIN_NAME]" at bounding box center [181, 197] width 45 height 6
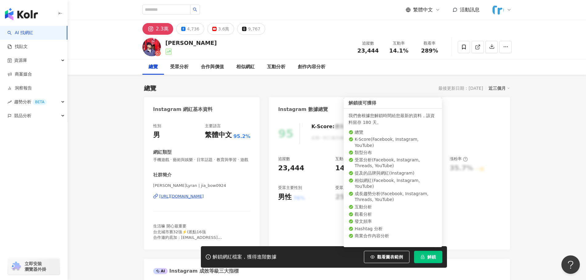
click at [201, 199] on div "https://www.instagram.com/jia_bow0924/" at bounding box center [181, 197] width 45 height 6
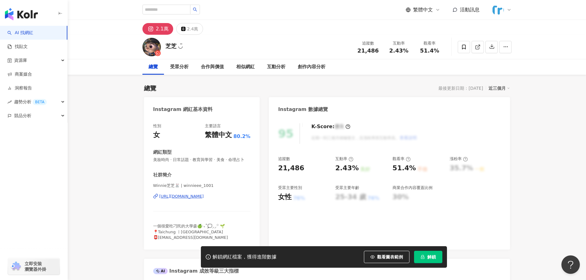
scroll to position [92, 0]
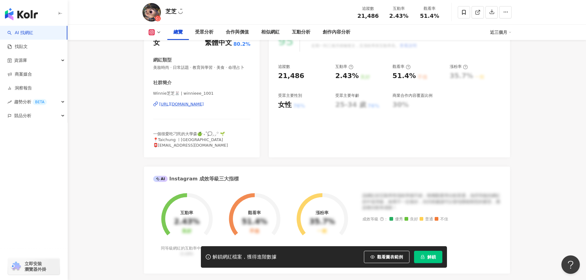
click at [234, 119] on div "Winnie芝芝🐰 | winnieee_1001 https://www.instagram.com/winnieee_1001/" at bounding box center [202, 109] width 98 height 36
click at [204, 107] on div "https://www.instagram.com/winnieee_1001/" at bounding box center [181, 105] width 45 height 6
click at [423, 257] on icon "lock" at bounding box center [422, 257] width 3 height 4
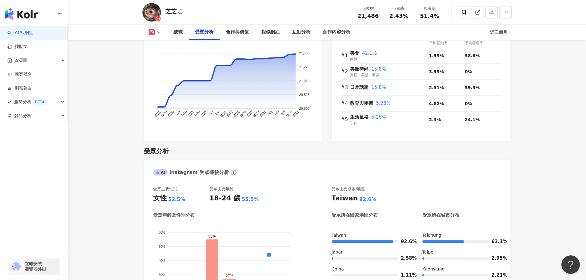
scroll to position [523, 0]
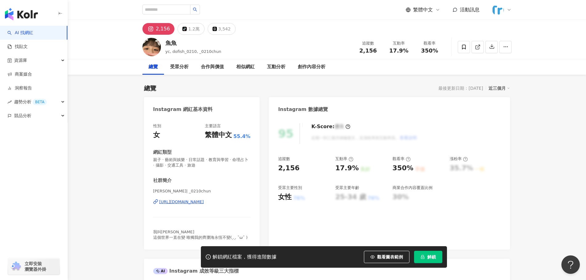
click at [204, 201] on div "https://www.instagram.com/_0210chun/" at bounding box center [181, 202] width 45 height 6
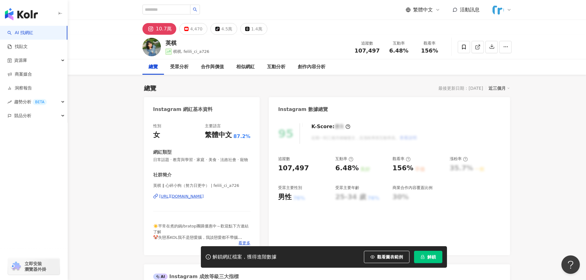
drag, startPoint x: 332, startPoint y: 122, endPoint x: 202, endPoint y: 203, distance: 153.0
click at [202, 199] on div "[URL][DOMAIN_NAME]" at bounding box center [181, 197] width 45 height 6
click at [434, 255] on span "解鎖" at bounding box center [432, 257] width 9 height 5
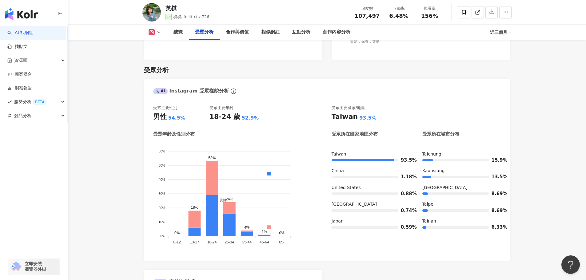
scroll to position [523, 0]
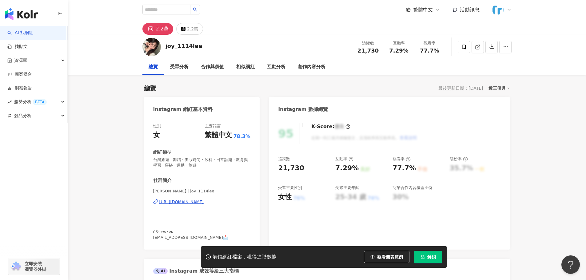
click at [433, 260] on span "解鎖" at bounding box center [432, 257] width 9 height 5
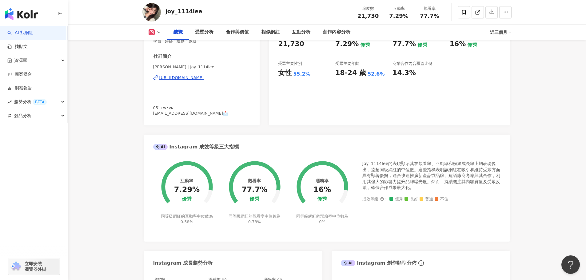
scroll to position [123, 0]
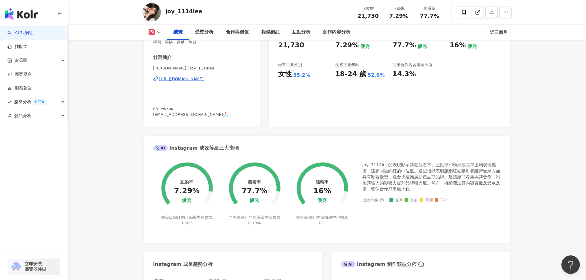
click at [204, 76] on div "[URL][DOMAIN_NAME]" at bounding box center [181, 79] width 45 height 6
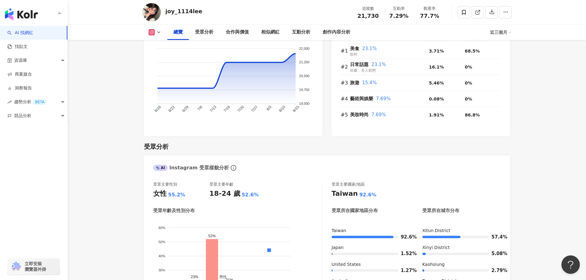
scroll to position [523, 0]
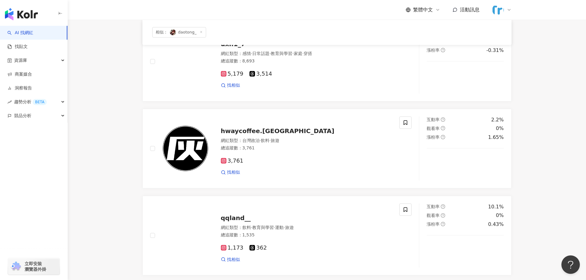
scroll to position [687, 0]
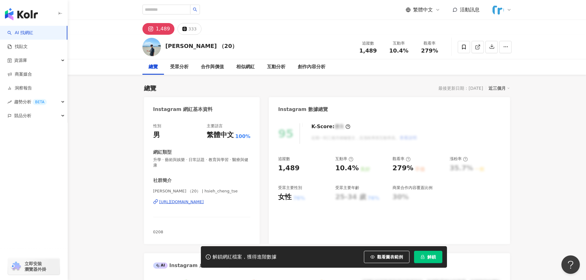
click at [204, 202] on div "https://www.instagram.com/hsieh_cheng_tse/" at bounding box center [181, 202] width 45 height 6
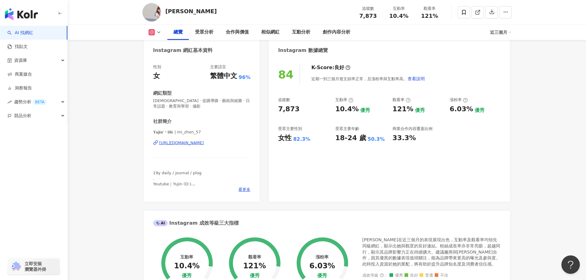
scroll to position [31, 0]
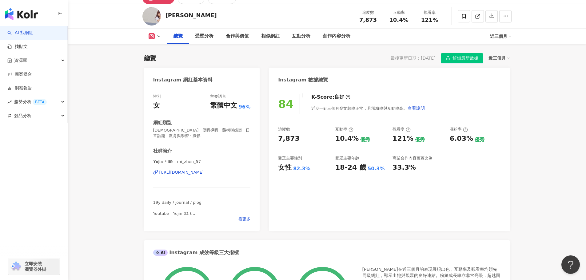
click at [204, 175] on div "https://www.instagram.com/mi_zhen_57/" at bounding box center [181, 173] width 45 height 6
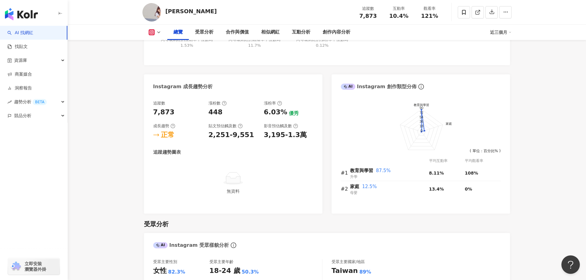
scroll to position [462, 0]
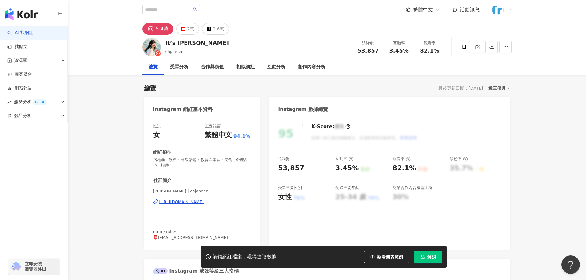
click at [204, 203] on div "https://www.instagram.com/chjaneen/" at bounding box center [181, 202] width 45 height 6
click at [438, 254] on button "解鎖" at bounding box center [428, 257] width 28 height 12
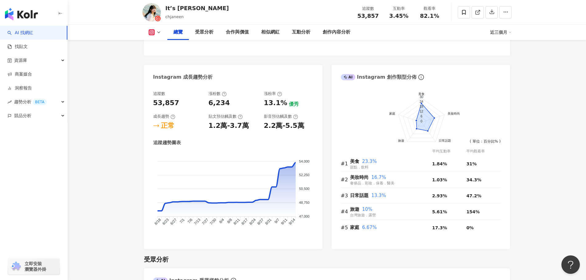
scroll to position [339, 0]
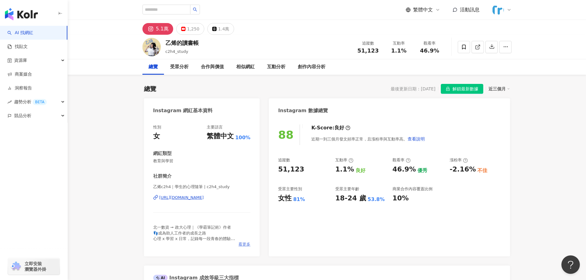
click at [246, 247] on span "看更多" at bounding box center [245, 245] width 12 height 6
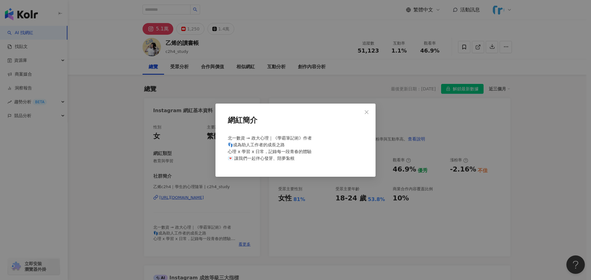
click at [345, 89] on div "網紅簡介 北一數資 ➙ 政大心理｜《學霸筆記術》作者 👣成為助人工作者的成長之路 心理 x 學習 x 日常，記錄每一段青春的體驗 💌 讓我們一起伴心發芽、陪夢…" at bounding box center [295, 140] width 591 height 280
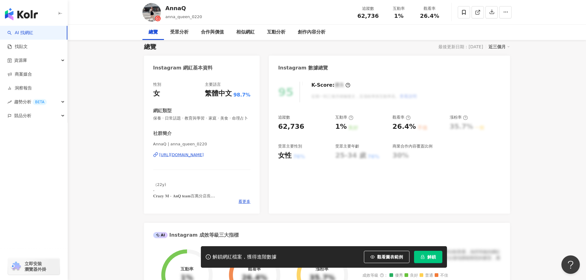
scroll to position [92, 0]
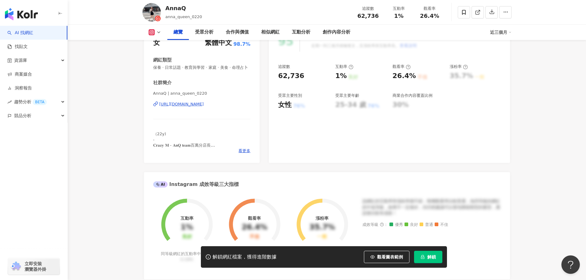
drag, startPoint x: 214, startPoint y: 110, endPoint x: 431, endPoint y: 34, distance: 230.1
click at [204, 107] on div "https://www.instagram.com/anna_queen_0220/" at bounding box center [181, 105] width 45 height 6
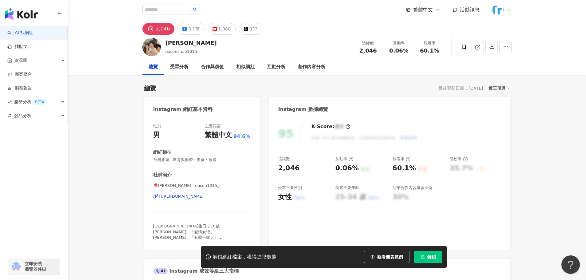
click at [204, 196] on div "[URL][DOMAIN_NAME]" at bounding box center [181, 197] width 45 height 6
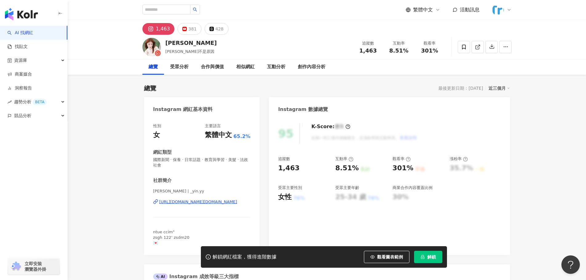
click at [203, 199] on div "[URL][DOMAIN_NAME][DOMAIN_NAME]" at bounding box center [198, 202] width 78 height 6
